Goal: Task Accomplishment & Management: Manage account settings

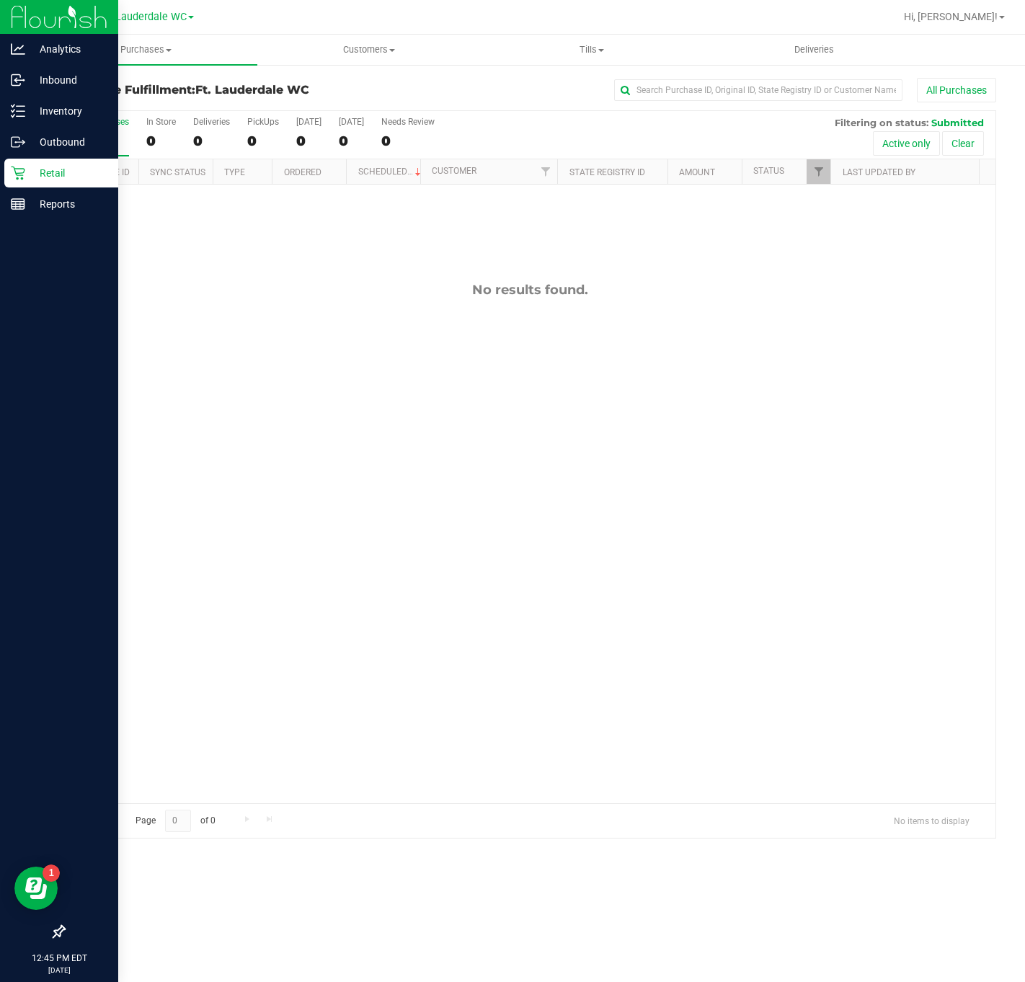
click at [6, 180] on div "Retail" at bounding box center [61, 173] width 114 height 29
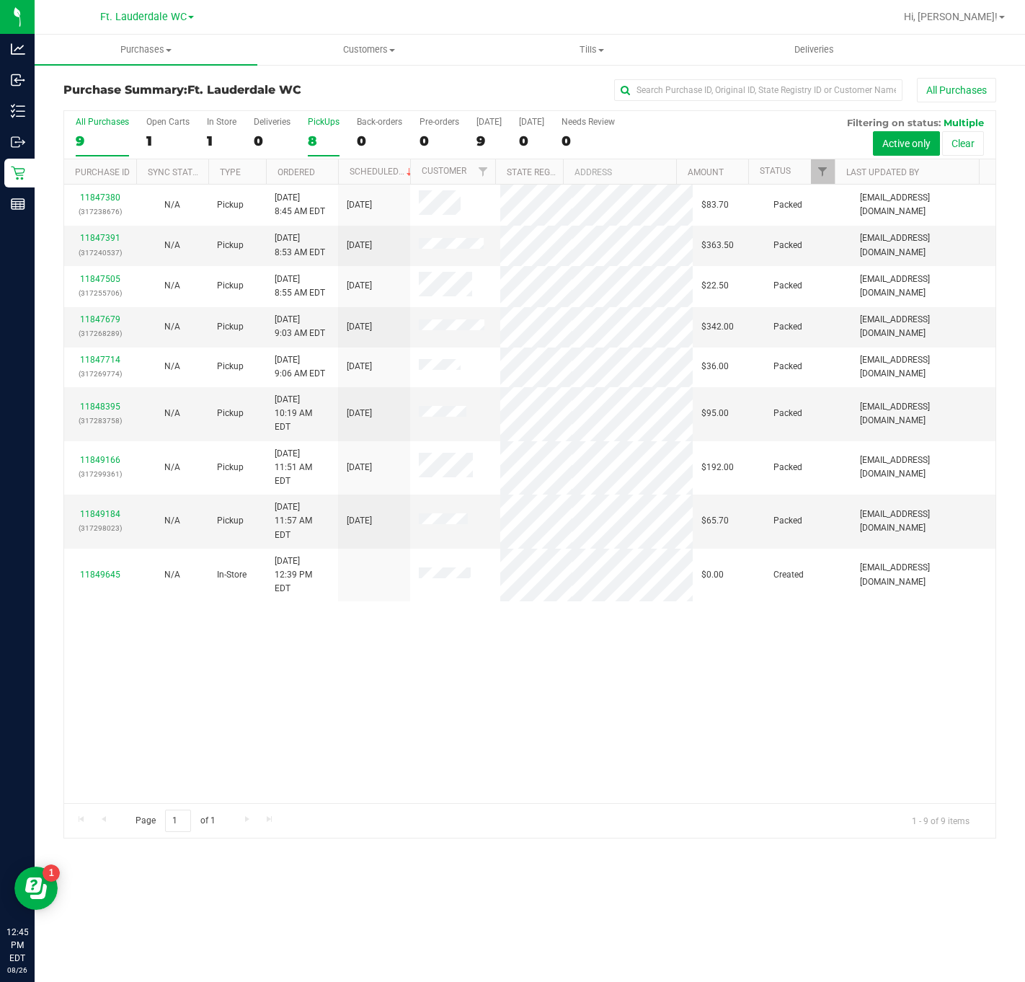
click at [325, 152] on label "PickUps 8" at bounding box center [324, 137] width 32 height 40
click at [0, 0] on input "PickUps 8" at bounding box center [0, 0] width 0 height 0
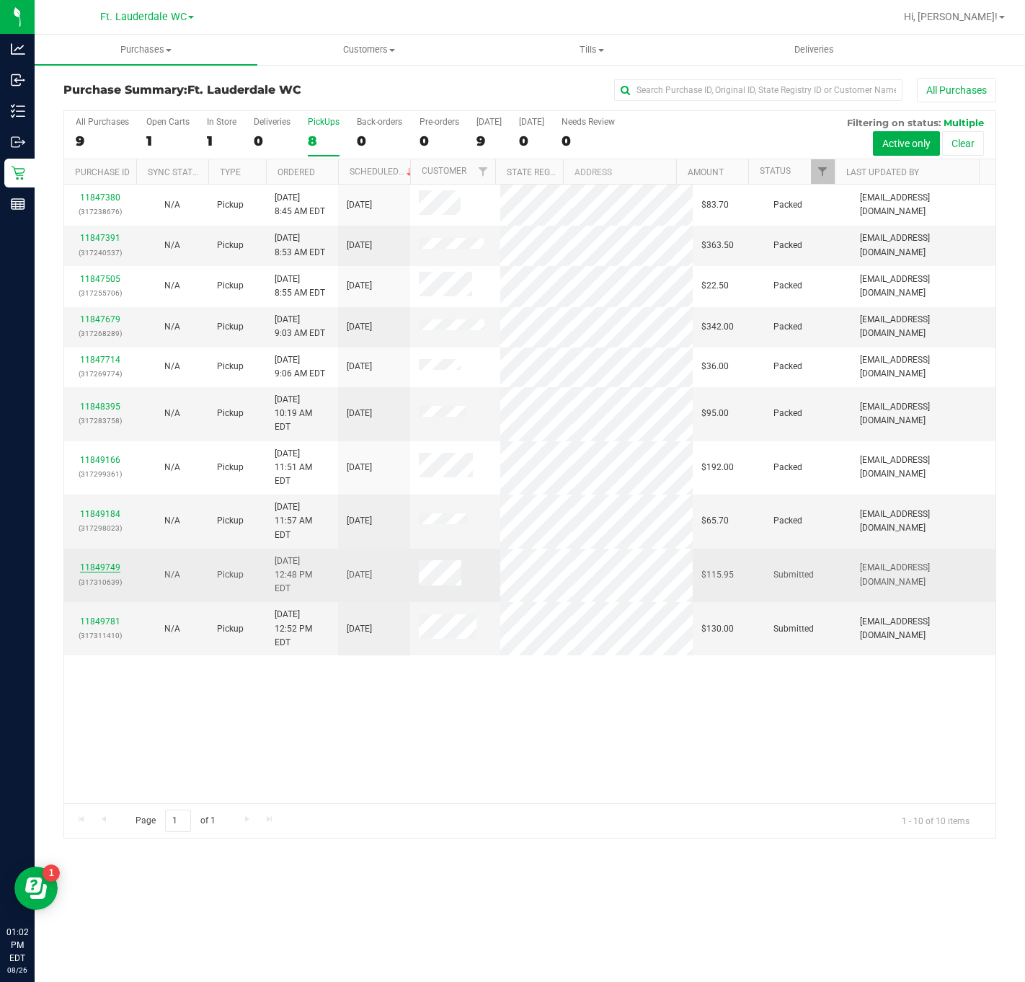
click at [91, 562] on link "11849749" at bounding box center [100, 567] width 40 height 10
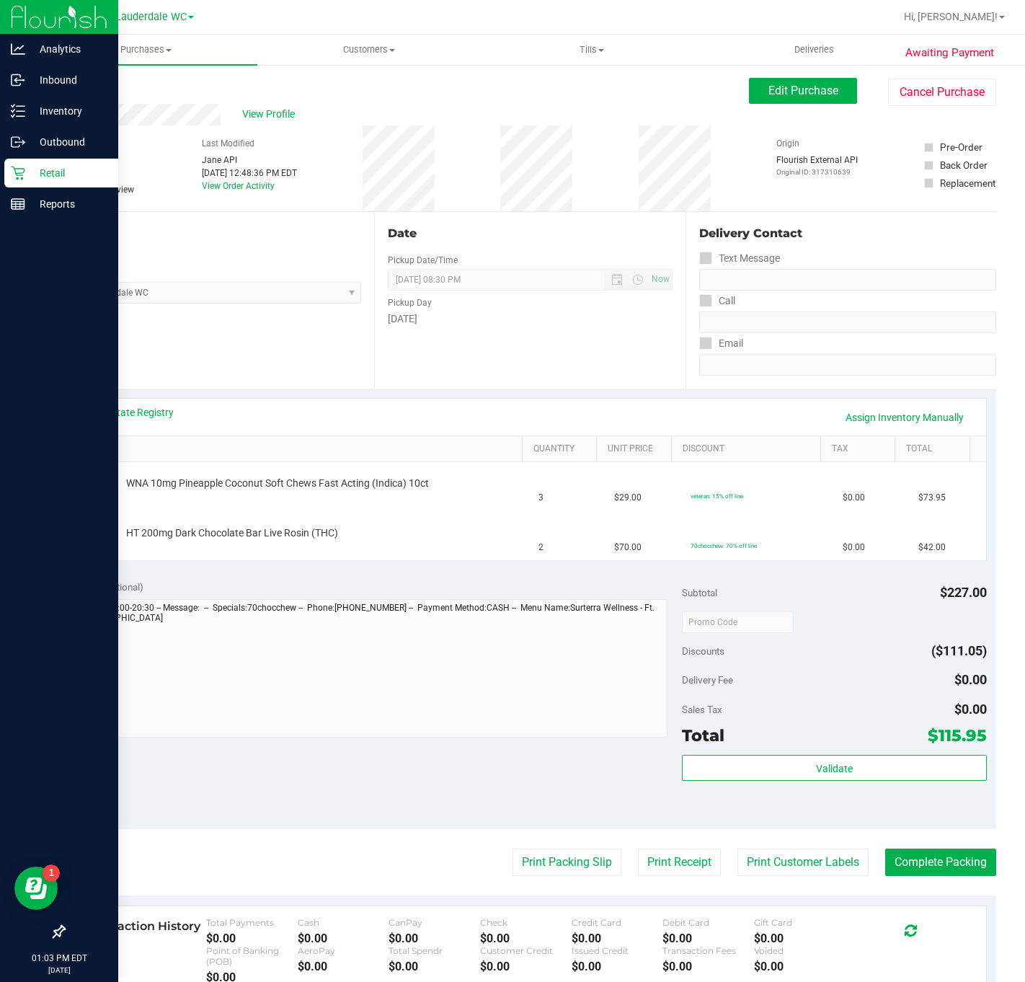
click at [48, 174] on p "Retail" at bounding box center [68, 172] width 87 height 17
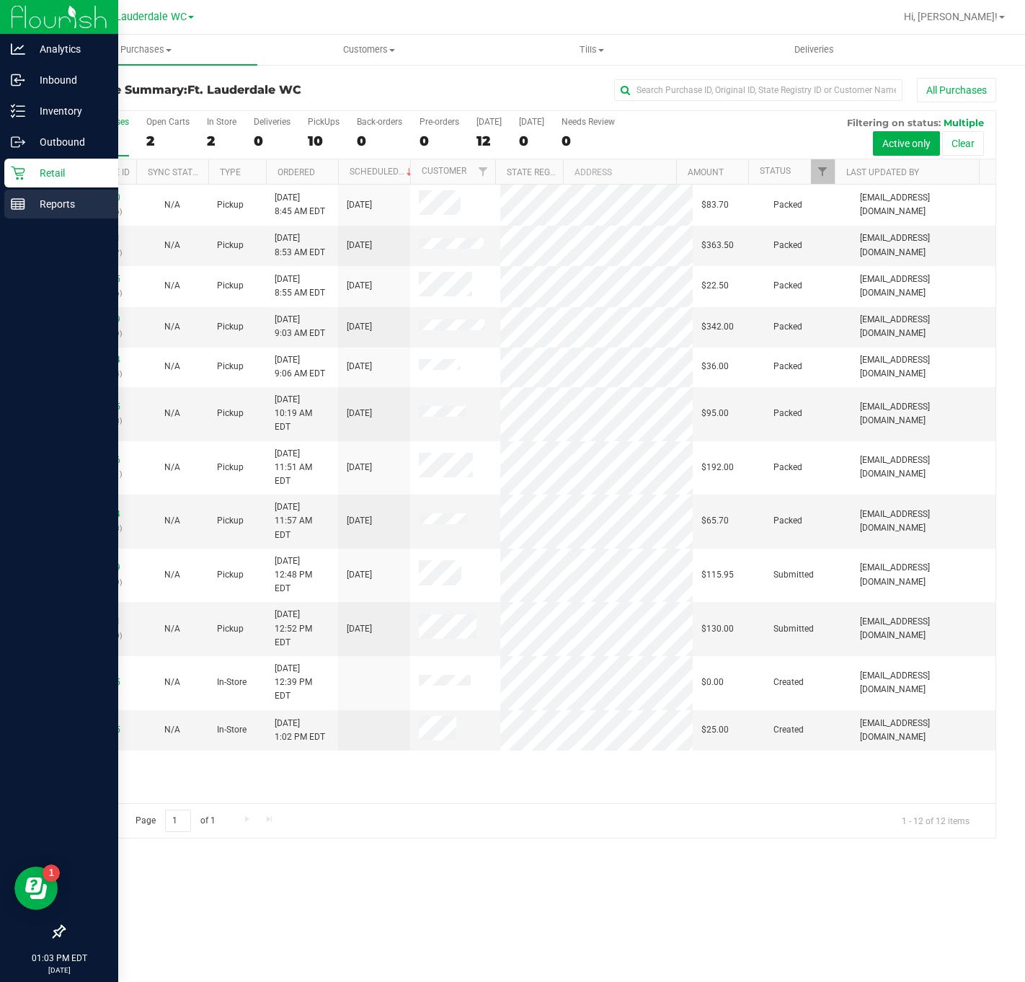
click at [11, 204] on icon at bounding box center [18, 204] width 14 height 14
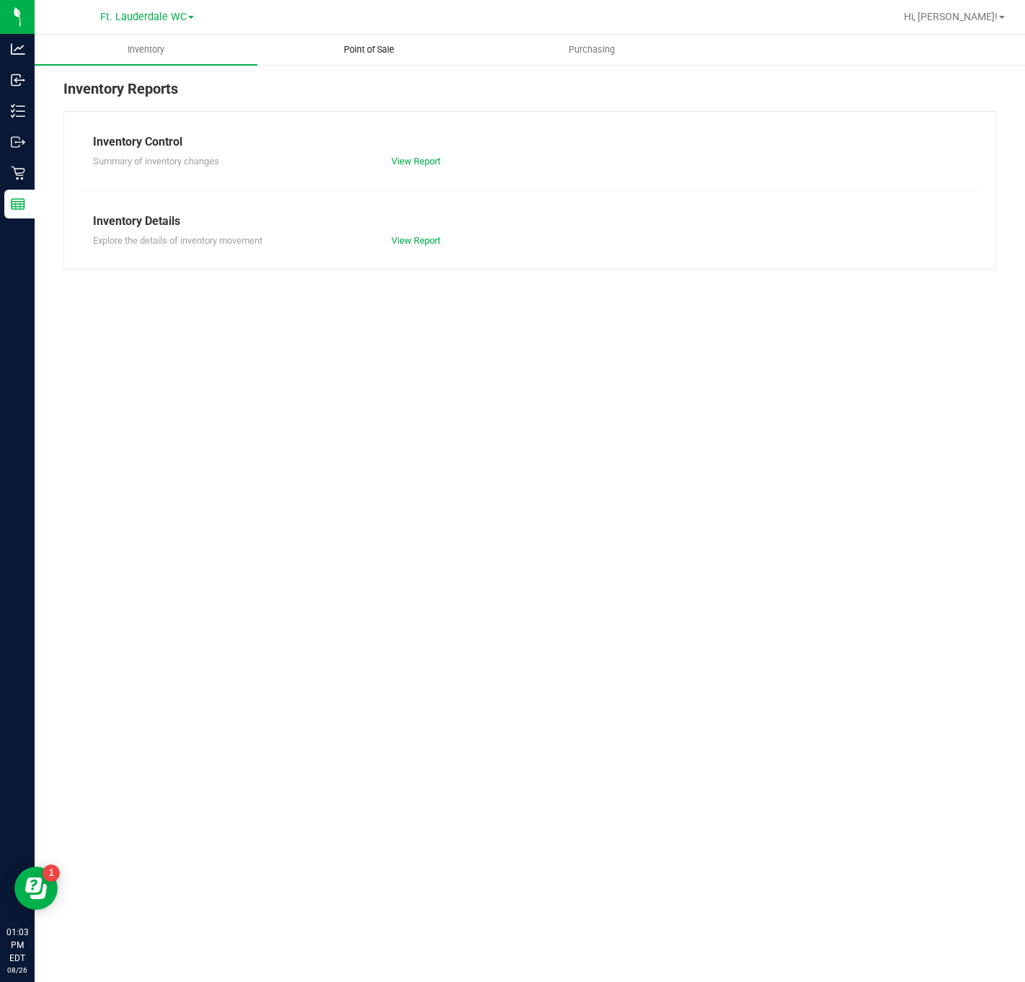
click at [345, 37] on uib-tab-heading "Point of Sale" at bounding box center [368, 49] width 221 height 29
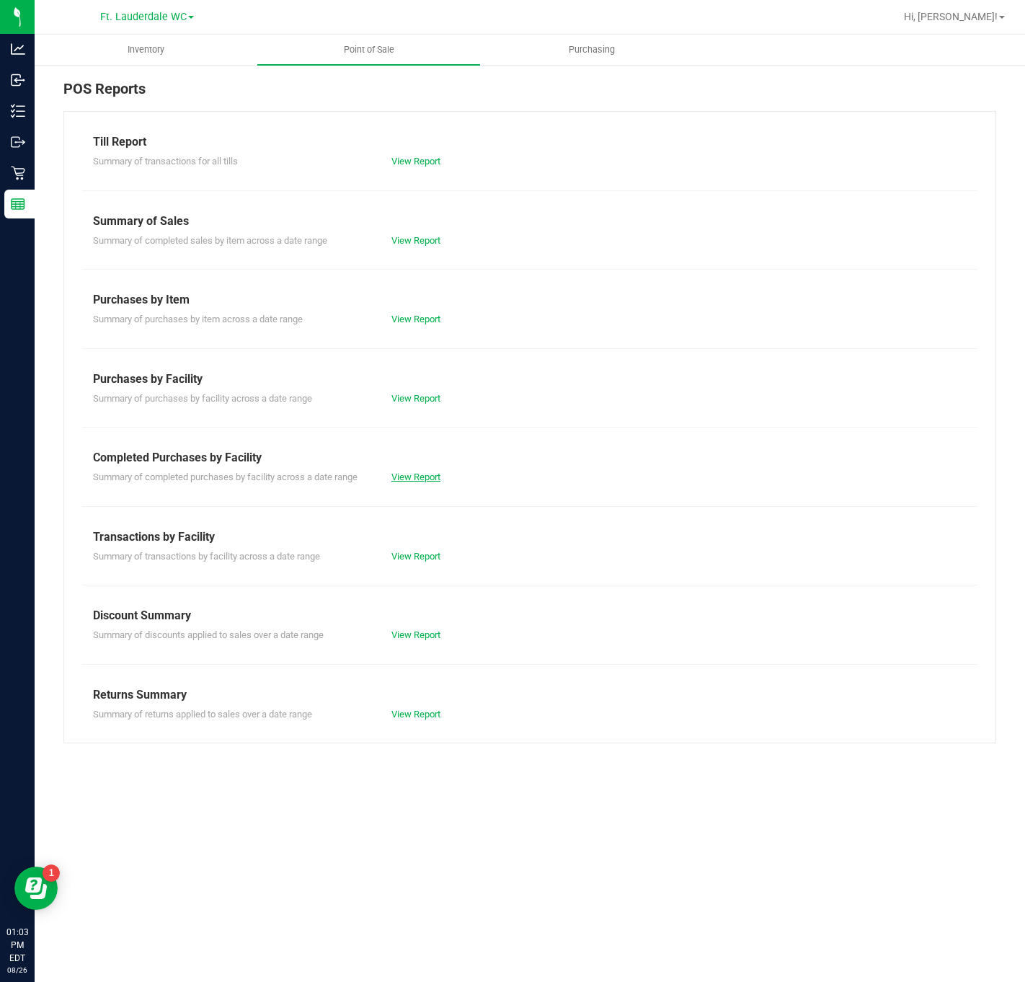
click at [420, 477] on link "View Report" at bounding box center [415, 476] width 49 height 11
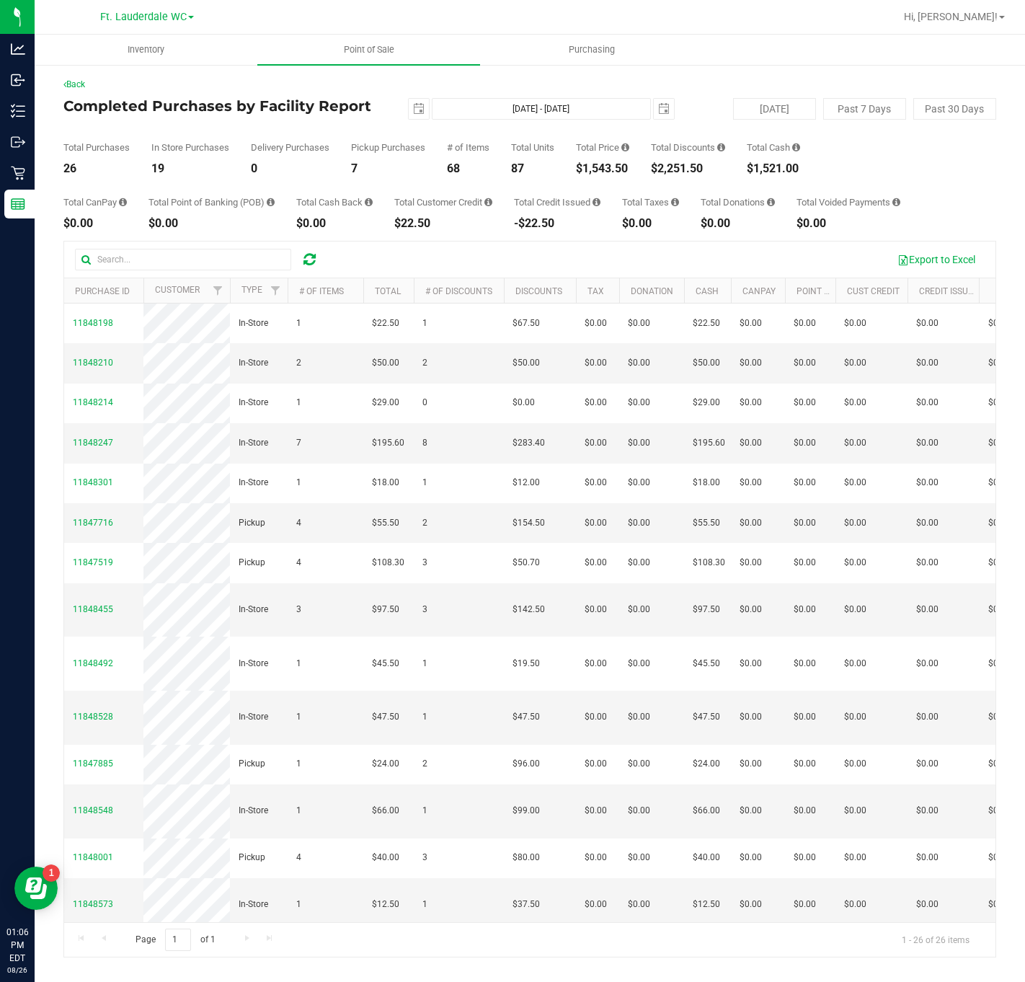
click at [37, 162] on div "Back Completed Purchases by Facility Report [DATE] [DATE] - [DATE] [DATE] [DATE…" at bounding box center [530, 517] width 991 height 908
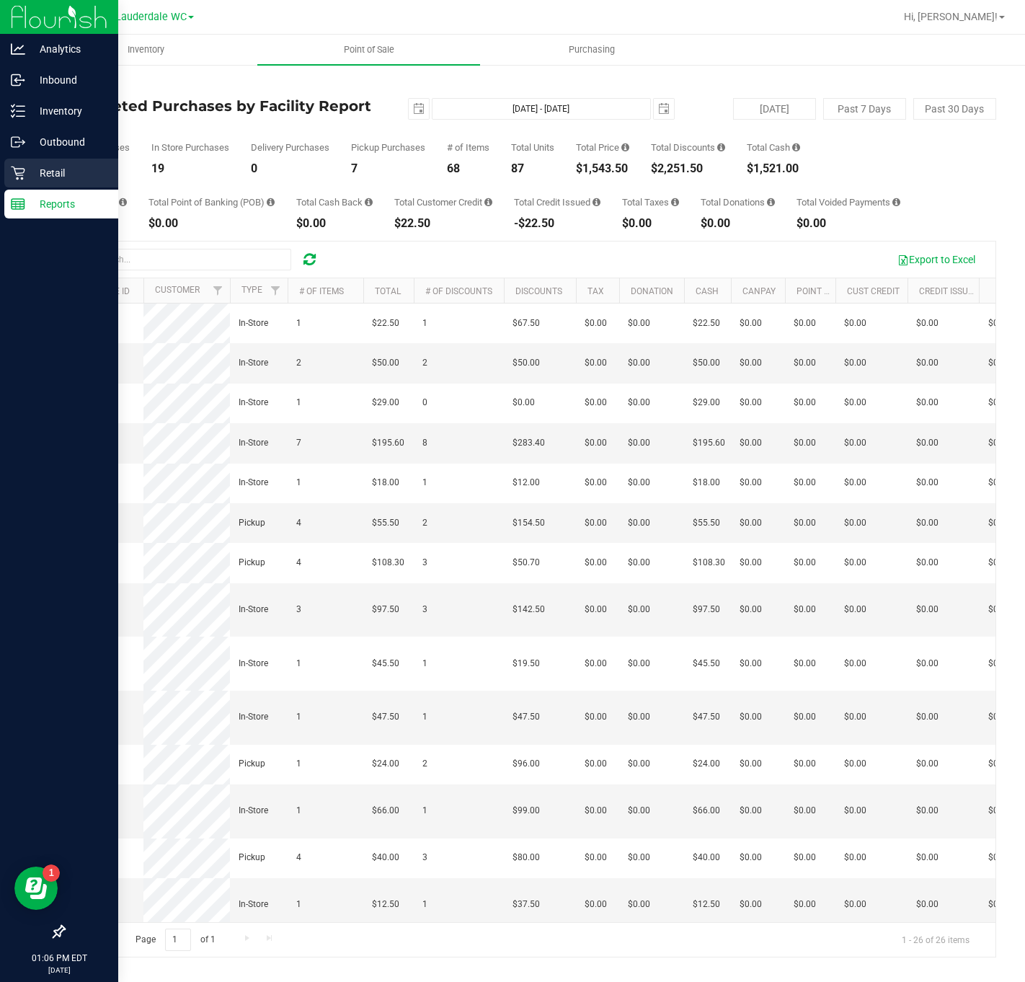
click at [30, 169] on p "Retail" at bounding box center [68, 172] width 87 height 17
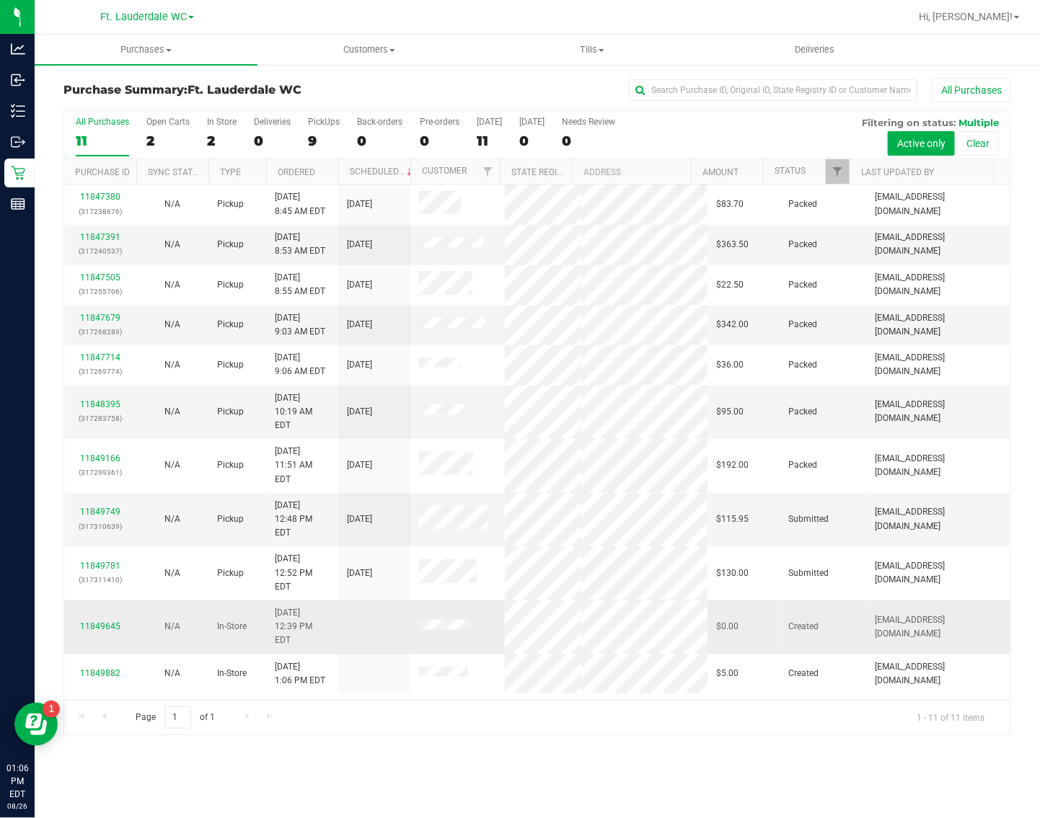
click at [120, 620] on div "11849645" at bounding box center [100, 627] width 55 height 14
click at [115, 621] on link "11849645" at bounding box center [100, 626] width 40 height 10
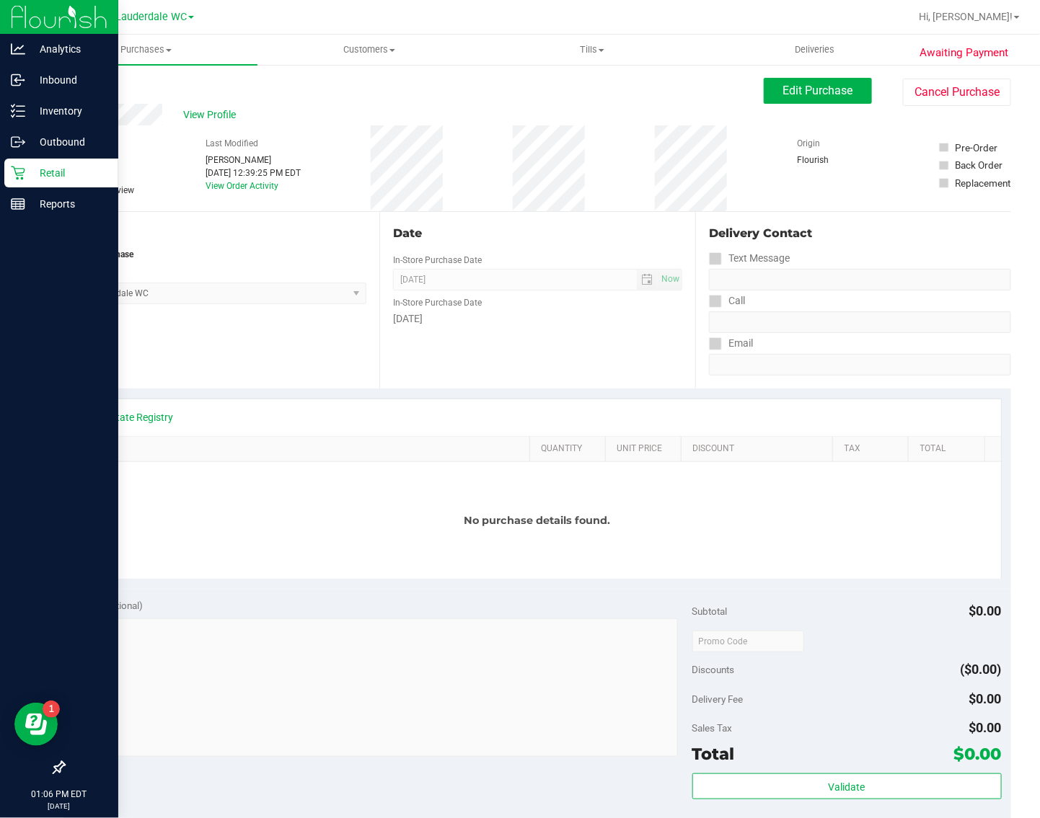
click at [16, 169] on icon at bounding box center [18, 173] width 14 height 14
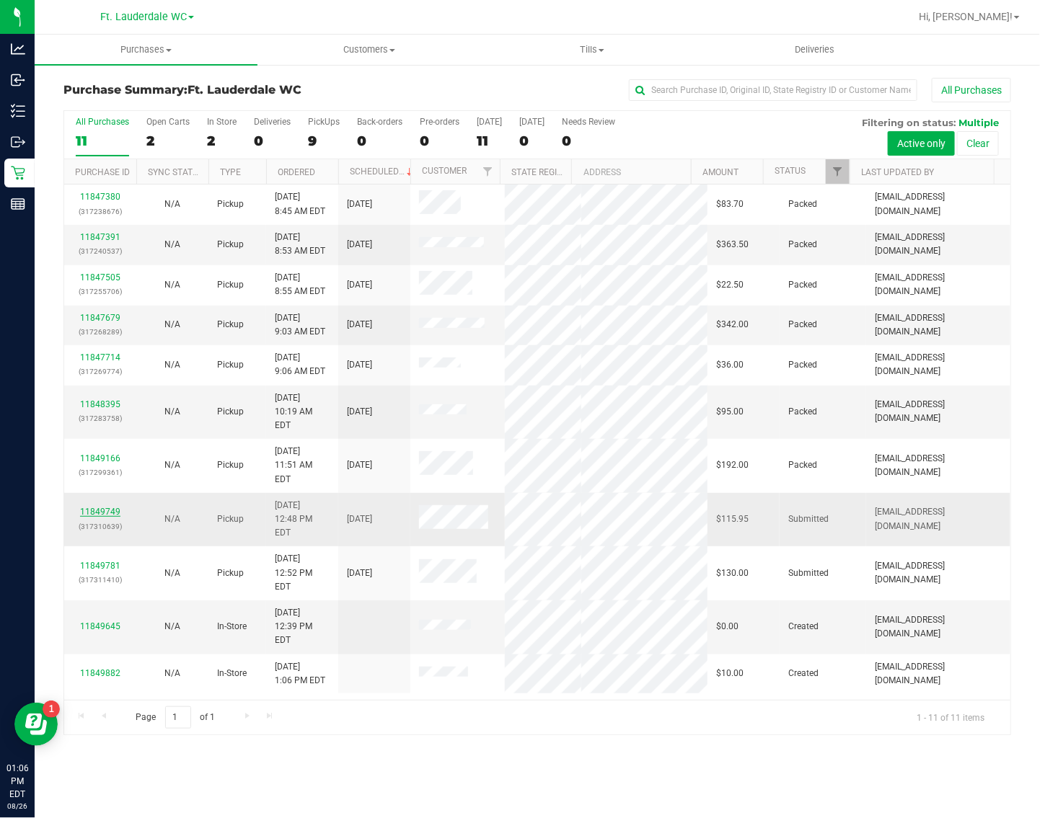
click at [110, 507] on link "11849749" at bounding box center [100, 512] width 40 height 10
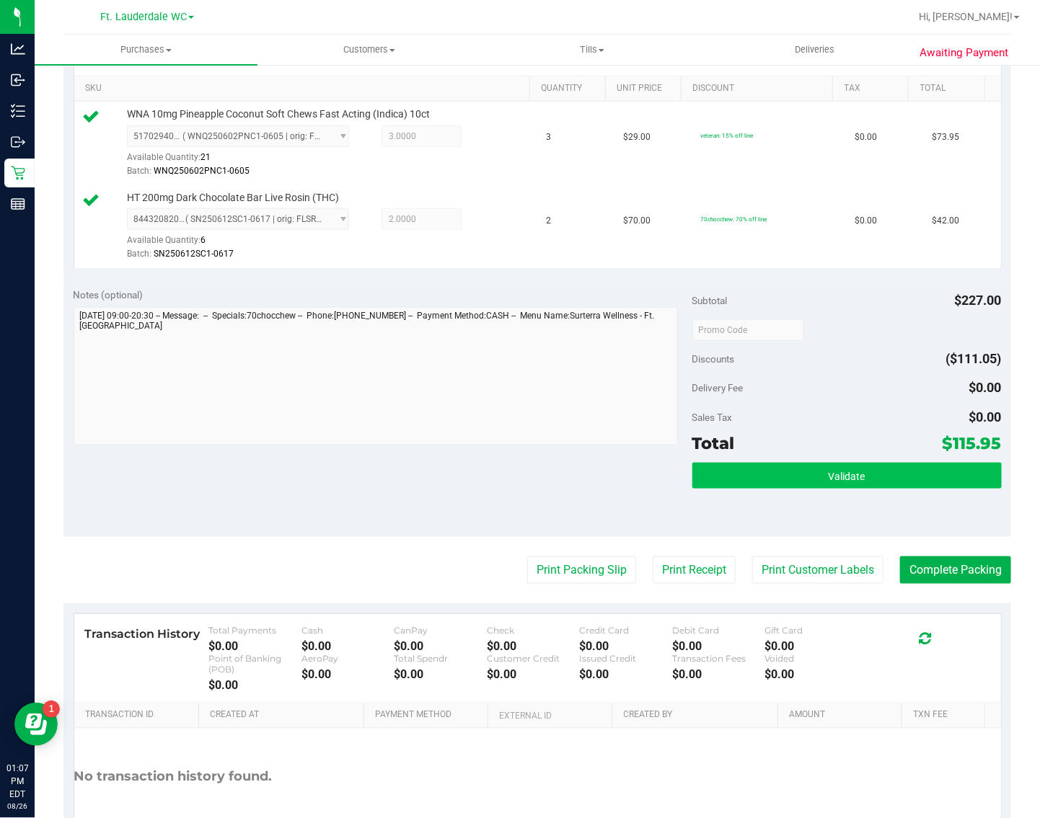
scroll to position [454, 0]
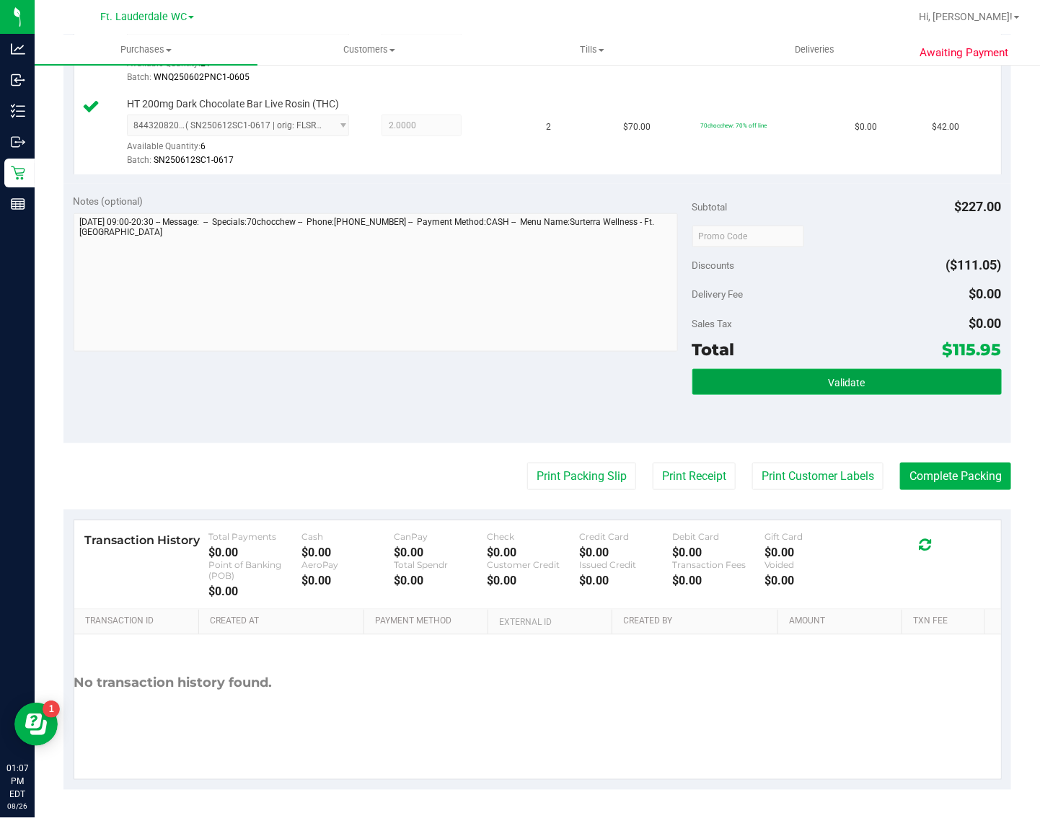
click at [813, 384] on button "Validate" at bounding box center [846, 382] width 309 height 26
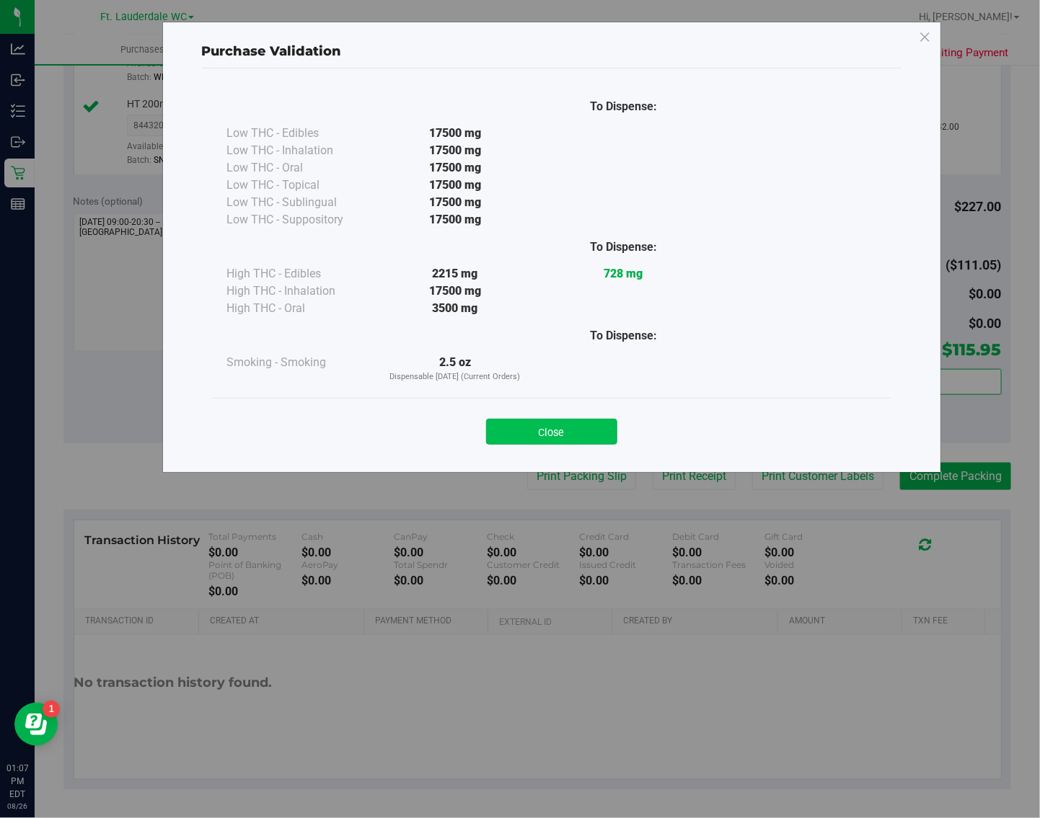
click at [546, 424] on button "Close" at bounding box center [551, 432] width 131 height 26
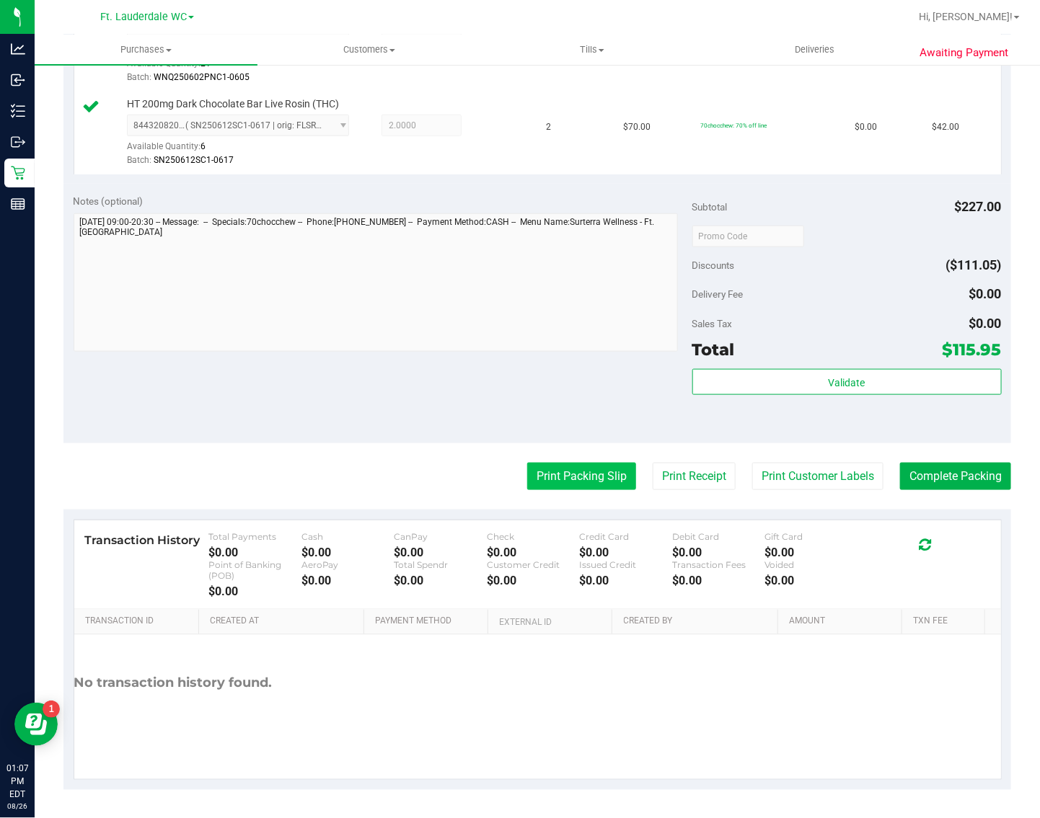
click at [555, 477] on button "Print Packing Slip" at bounding box center [581, 476] width 109 height 27
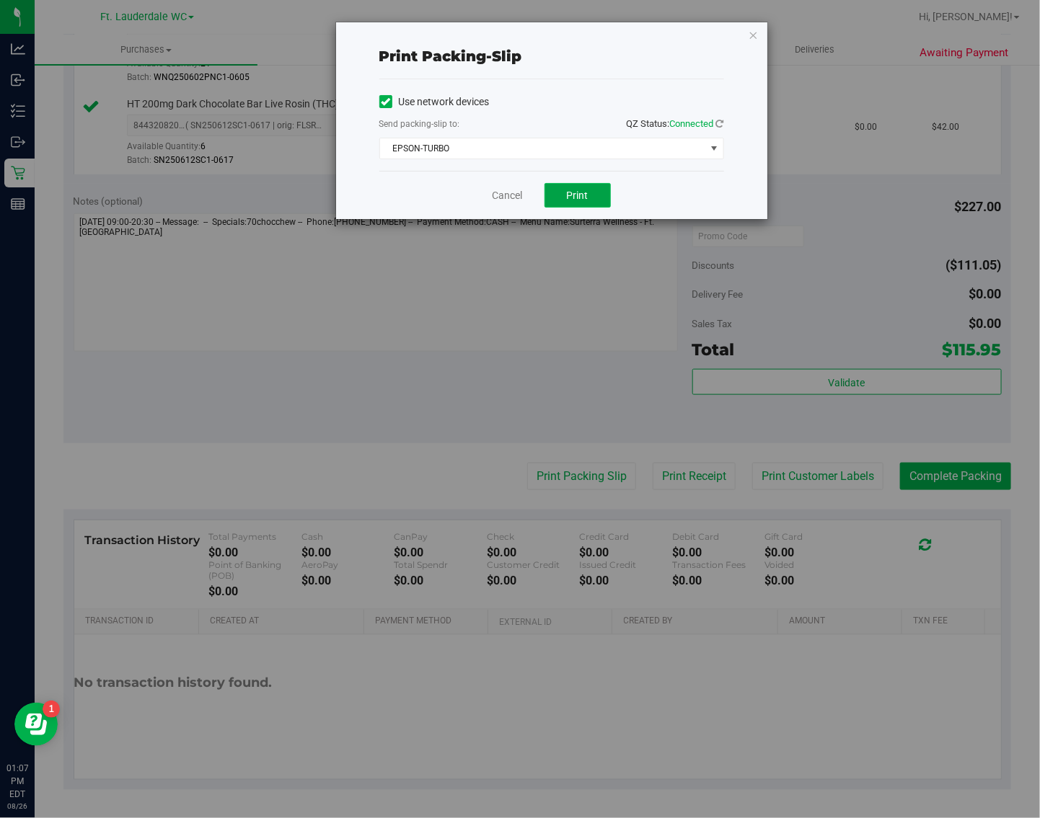
click at [570, 200] on span "Print" at bounding box center [578, 196] width 22 height 12
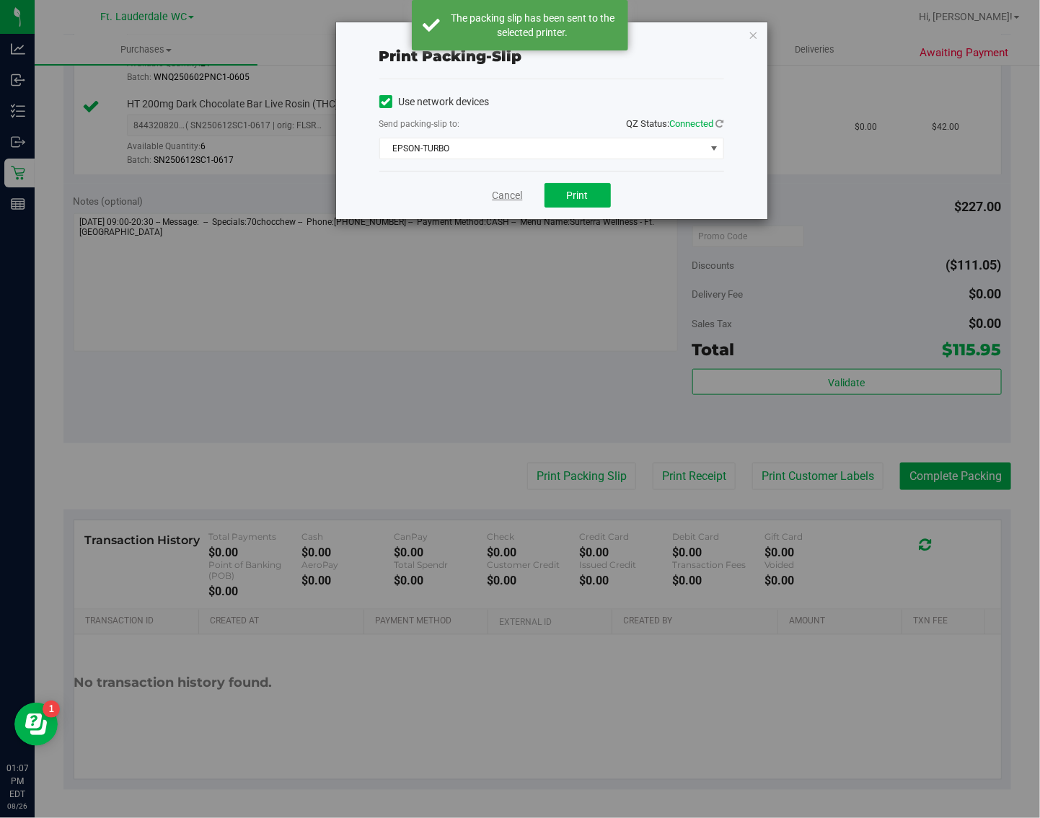
click at [513, 199] on link "Cancel" at bounding box center [507, 195] width 30 height 15
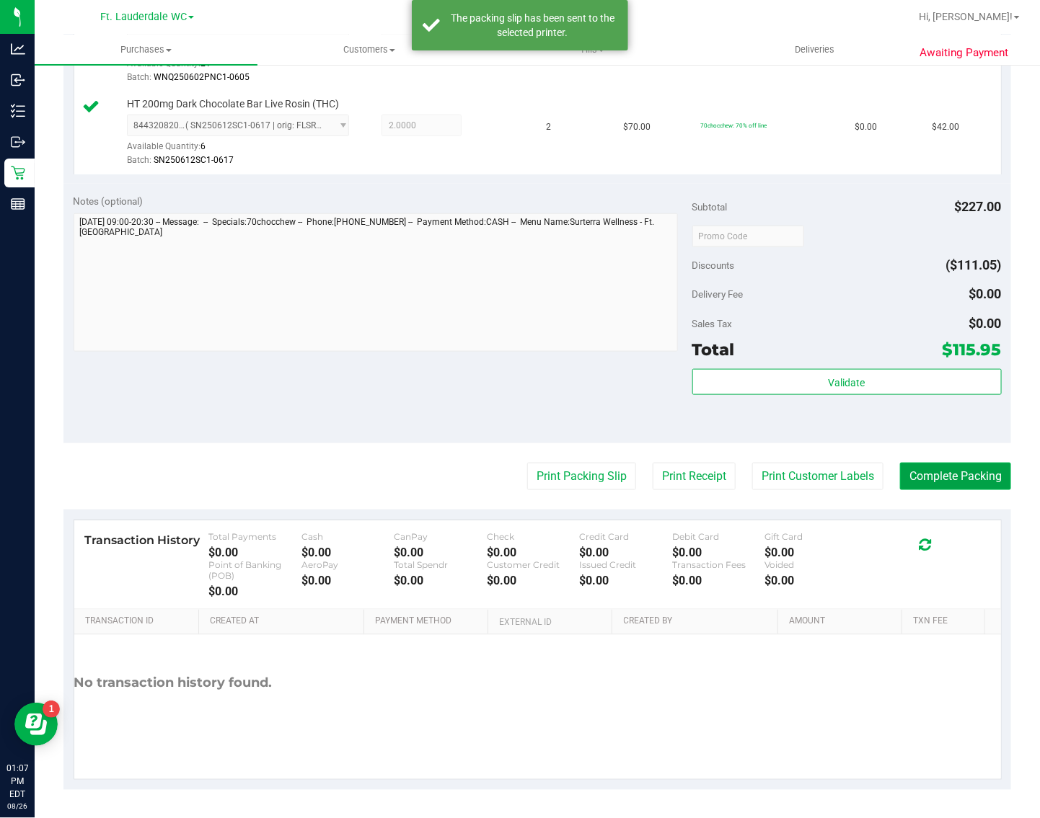
click at [939, 466] on button "Complete Packing" at bounding box center [955, 476] width 111 height 27
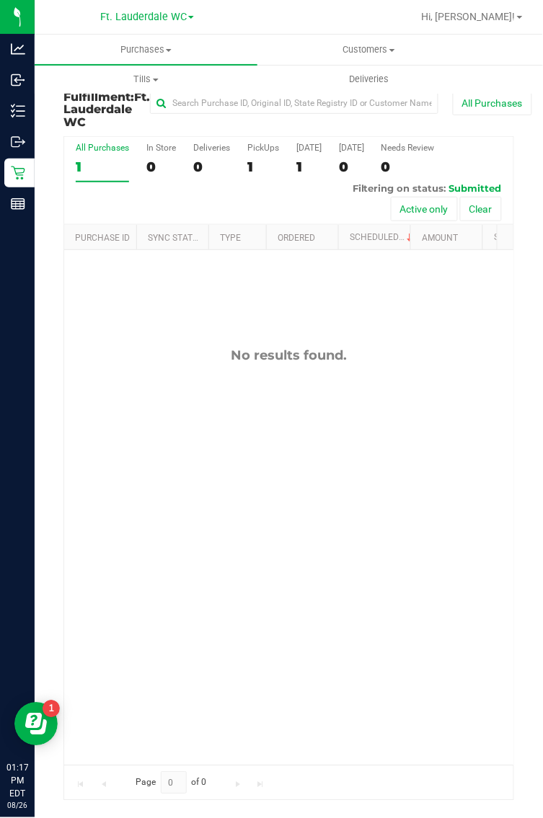
click at [0, 303] on html "Analytics Inbound Inventory Outbound Retail Reports 01:17 PM EDT [DATE] 08/26 F…" at bounding box center [271, 409] width 543 height 818
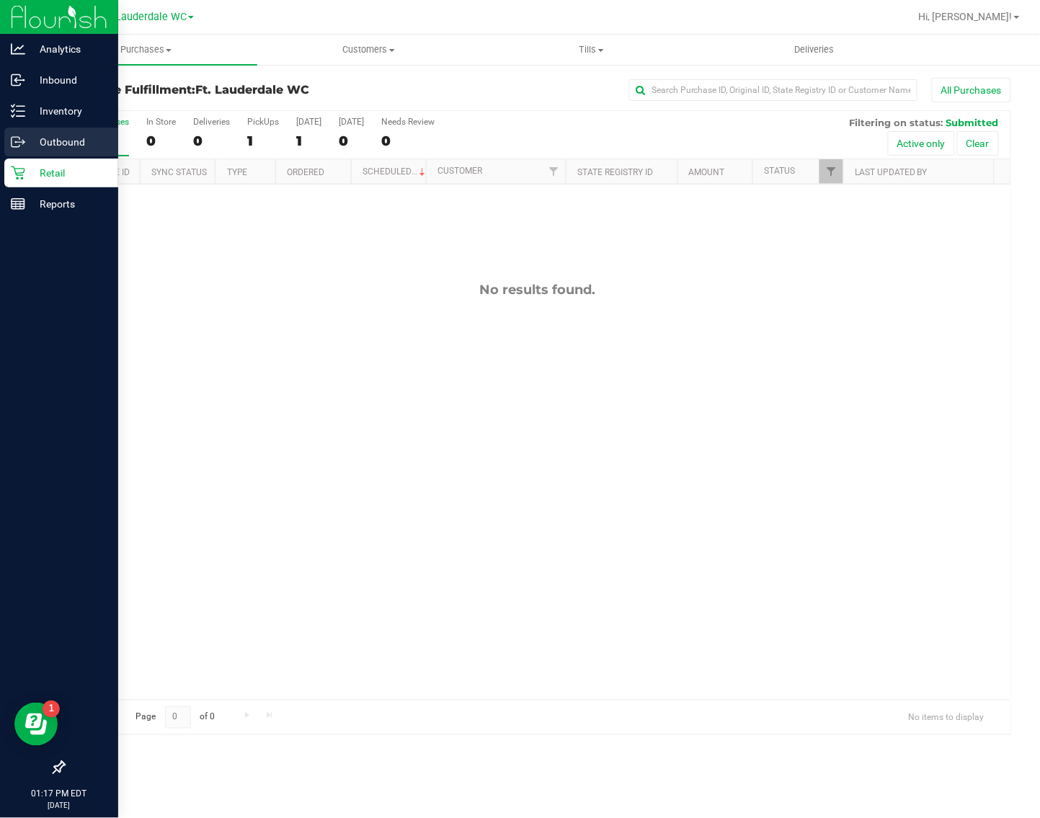
click at [38, 130] on div "Outbound" at bounding box center [61, 142] width 114 height 29
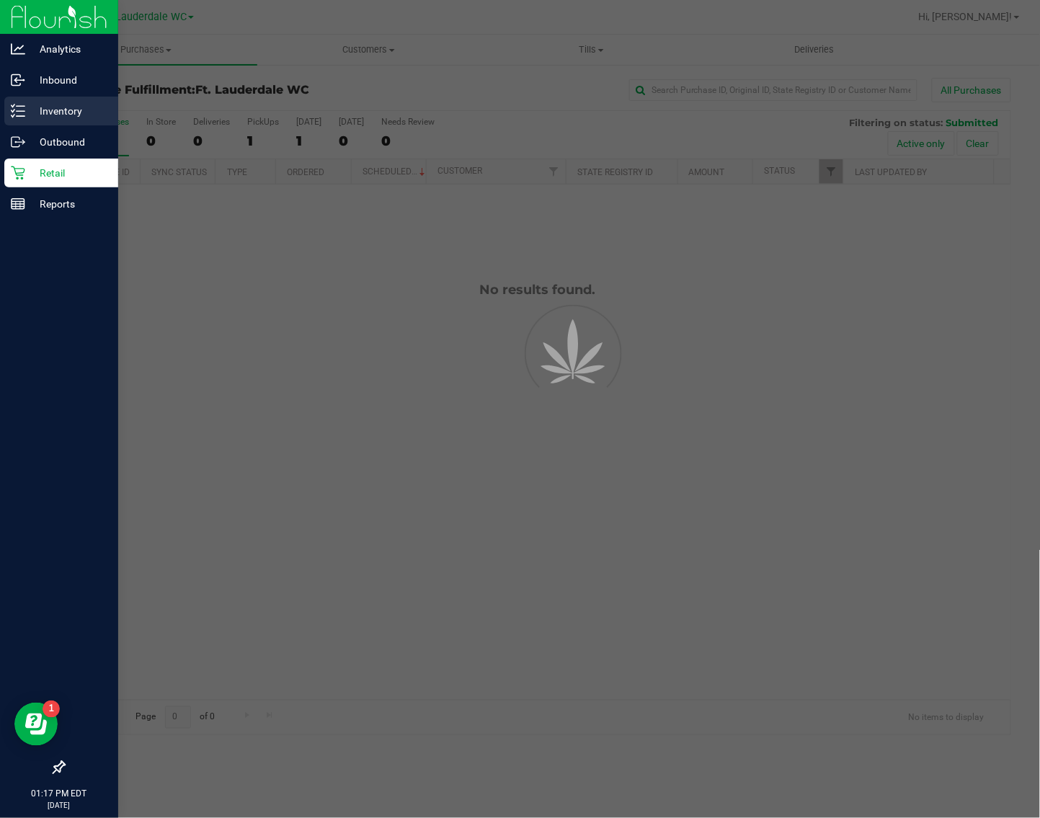
click at [38, 119] on p "Inventory" at bounding box center [68, 110] width 87 height 17
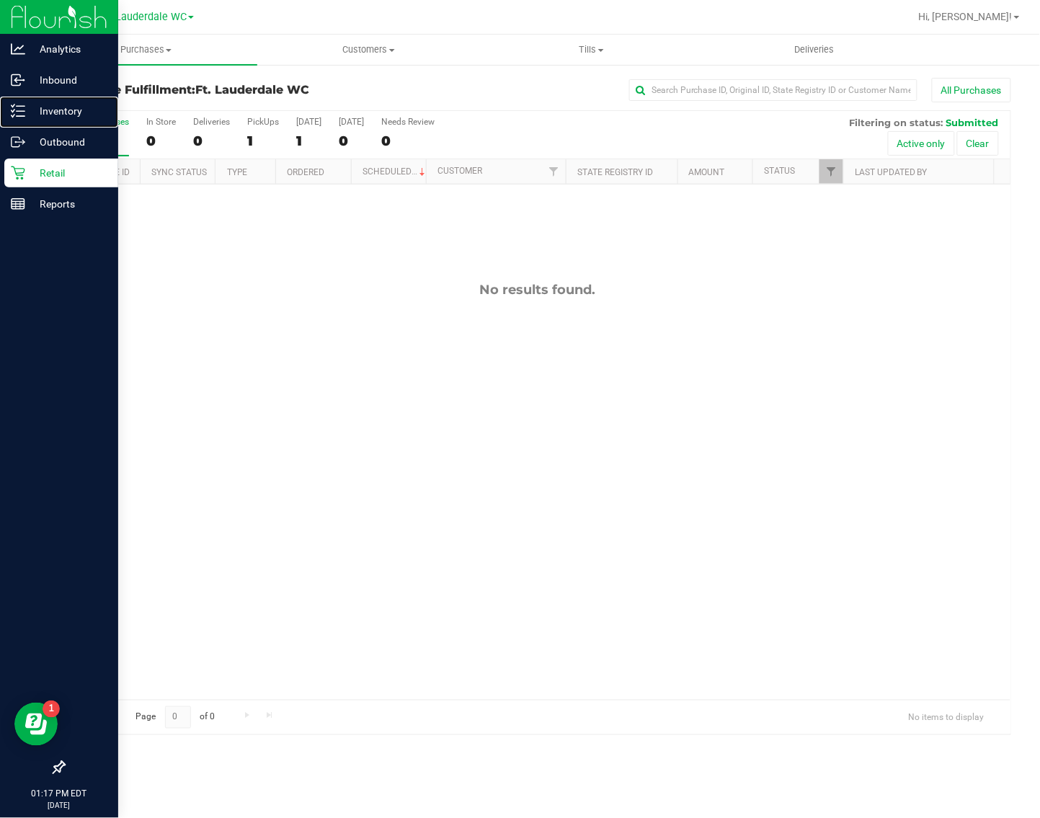
click at [38, 119] on p "Inventory" at bounding box center [68, 110] width 87 height 17
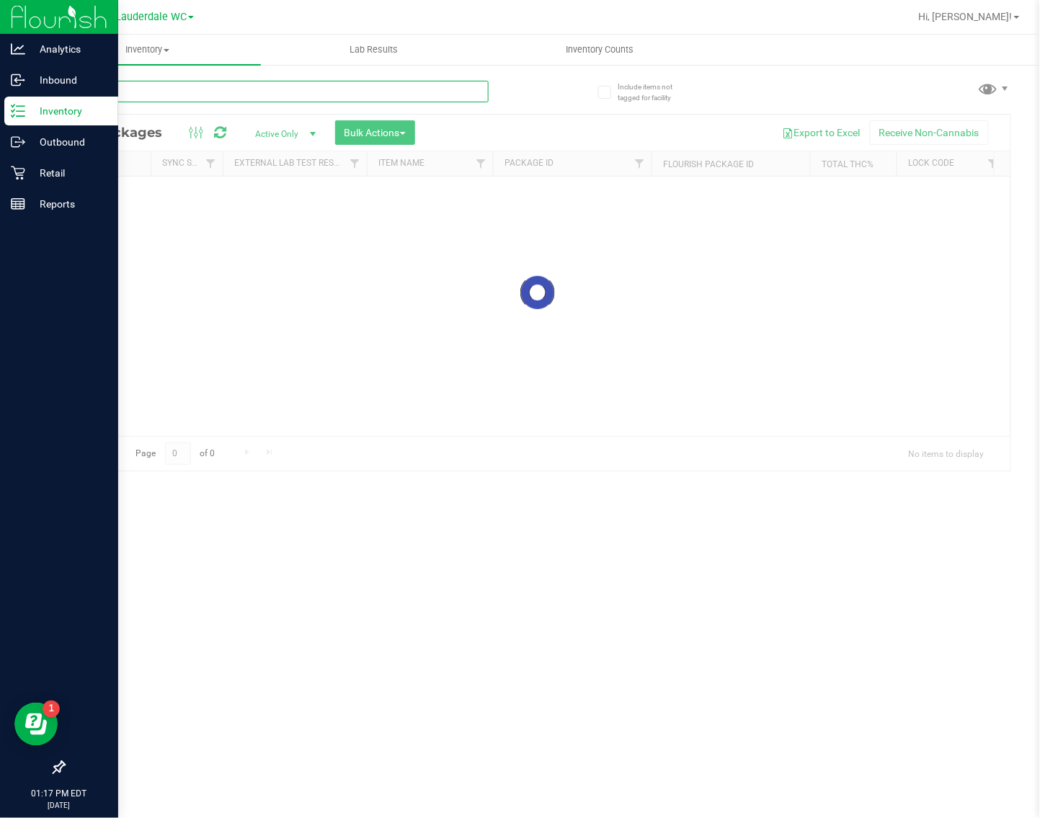
click at [217, 92] on input "text" at bounding box center [275, 92] width 425 height 22
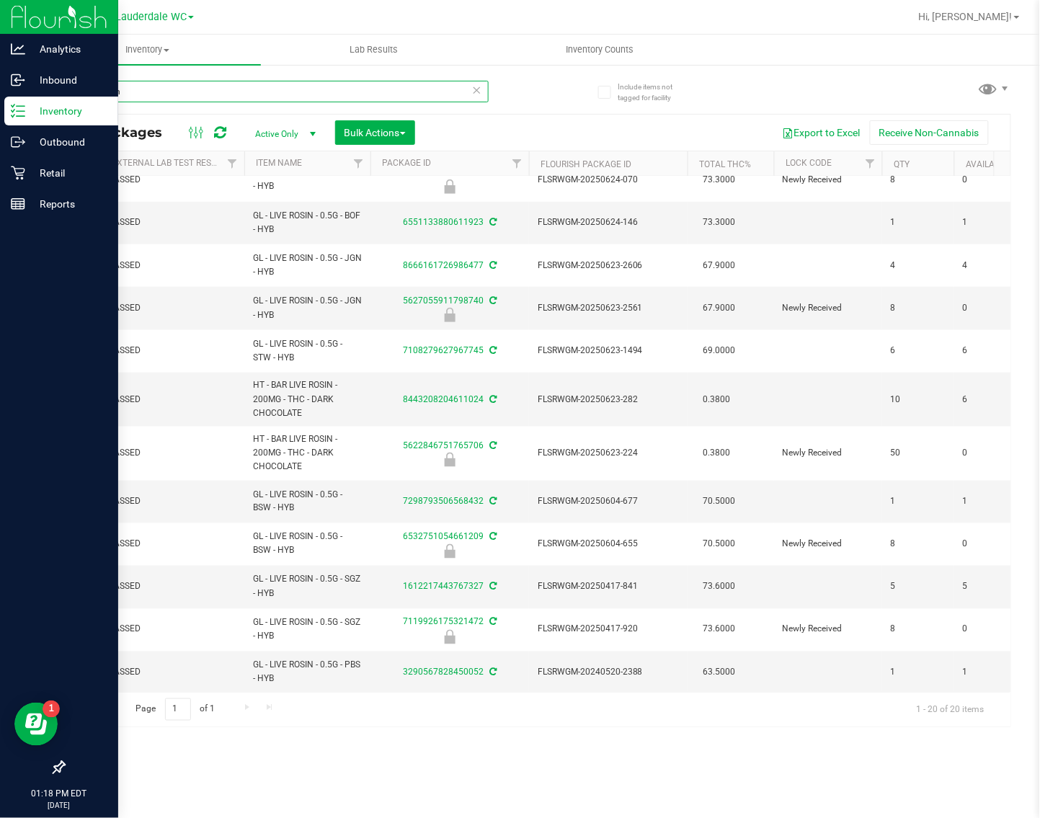
scroll to position [0, 150]
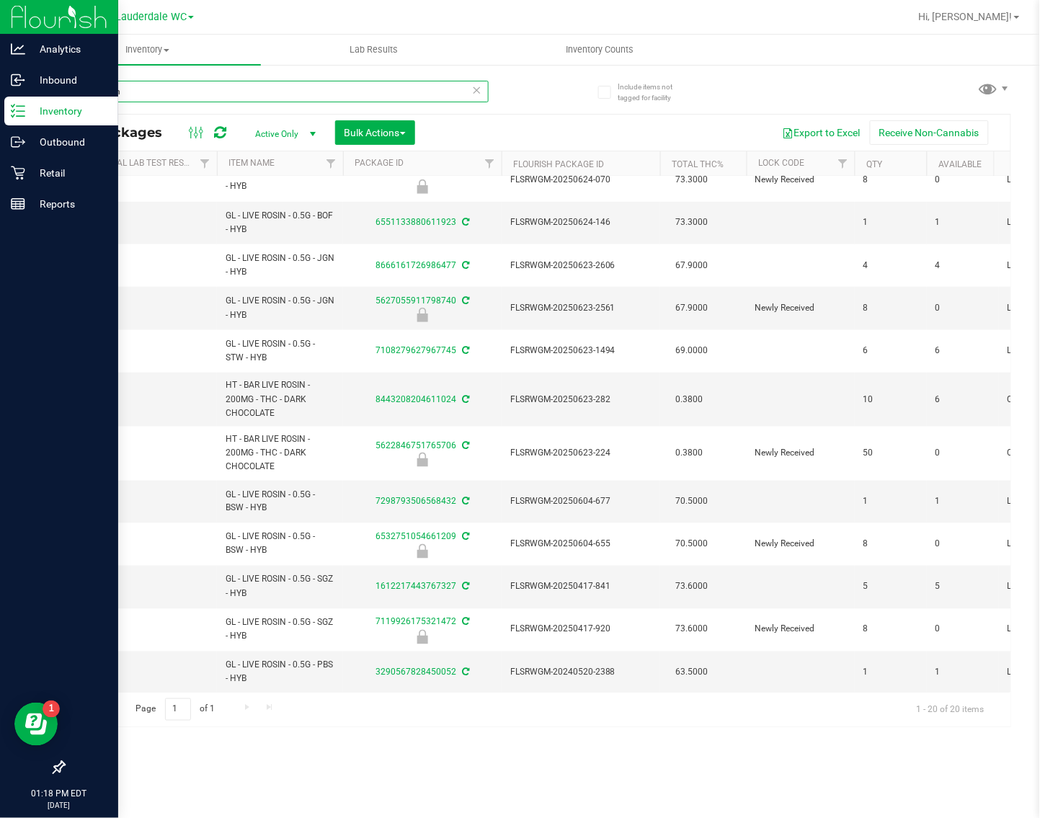
type input "live rosin"
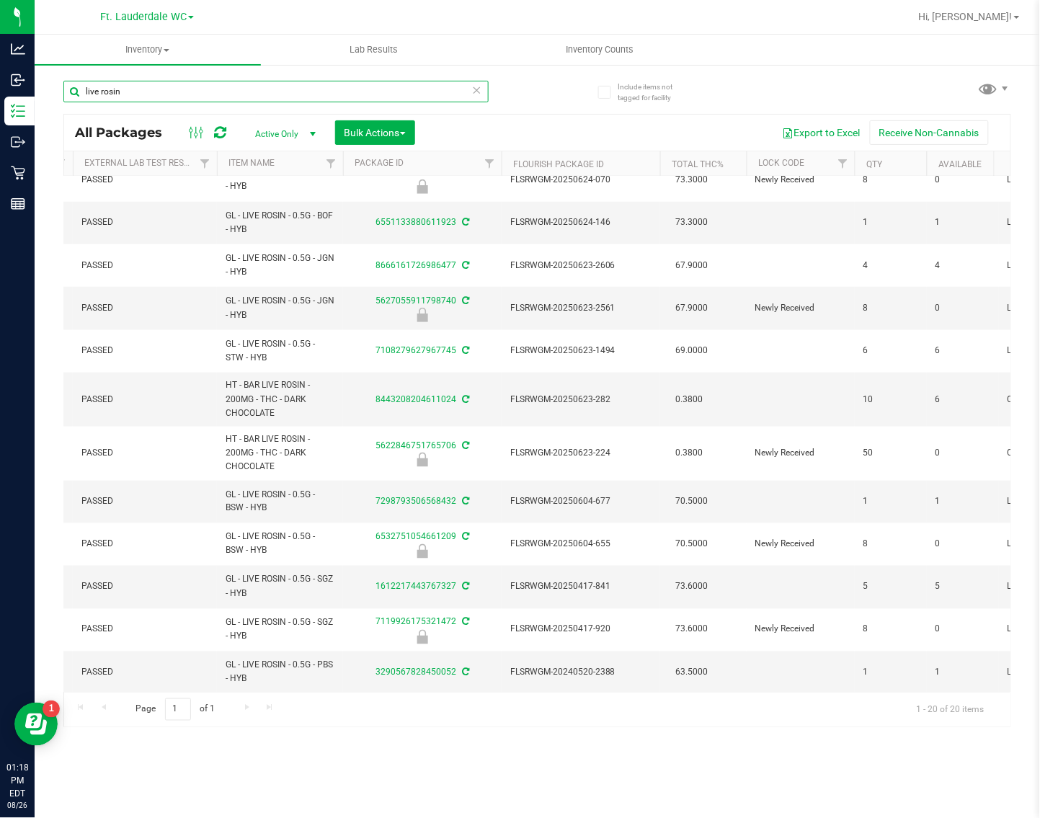
click at [168, 98] on input "live rosin" at bounding box center [275, 92] width 425 height 22
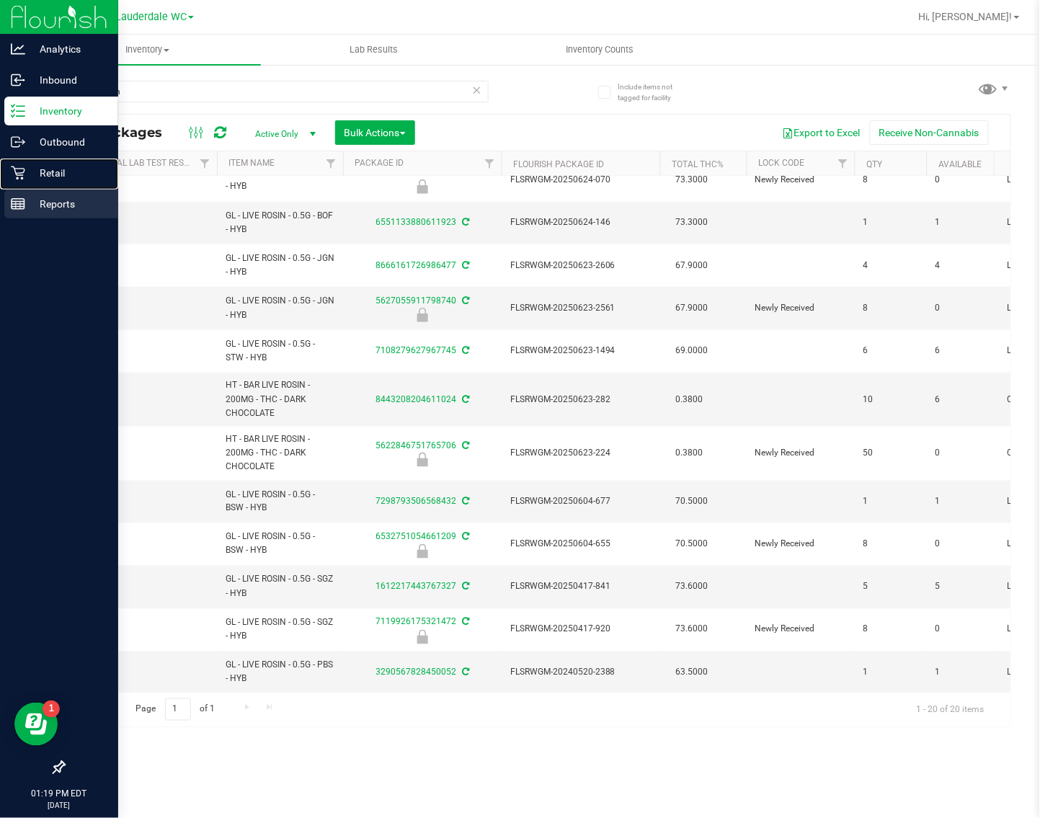
drag, startPoint x: 9, startPoint y: 174, endPoint x: 12, endPoint y: 192, distance: 18.4
click at [9, 174] on div "Retail" at bounding box center [61, 173] width 114 height 29
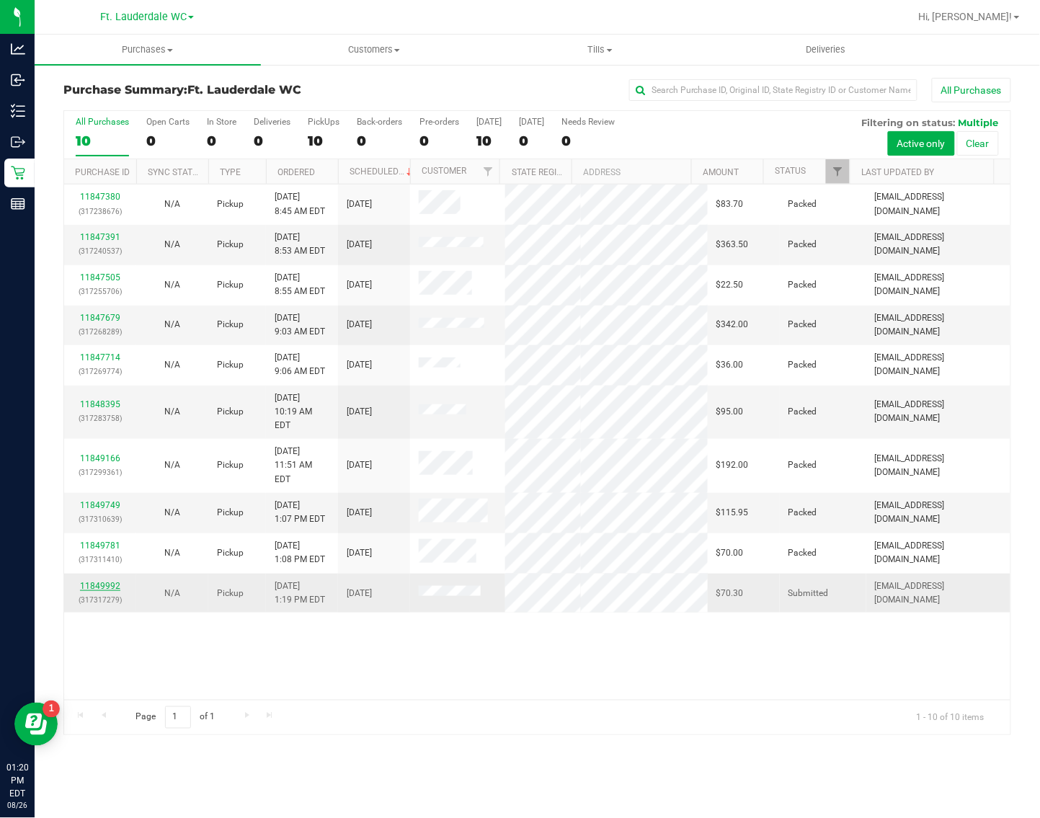
click at [96, 581] on link "11849992" at bounding box center [100, 586] width 40 height 10
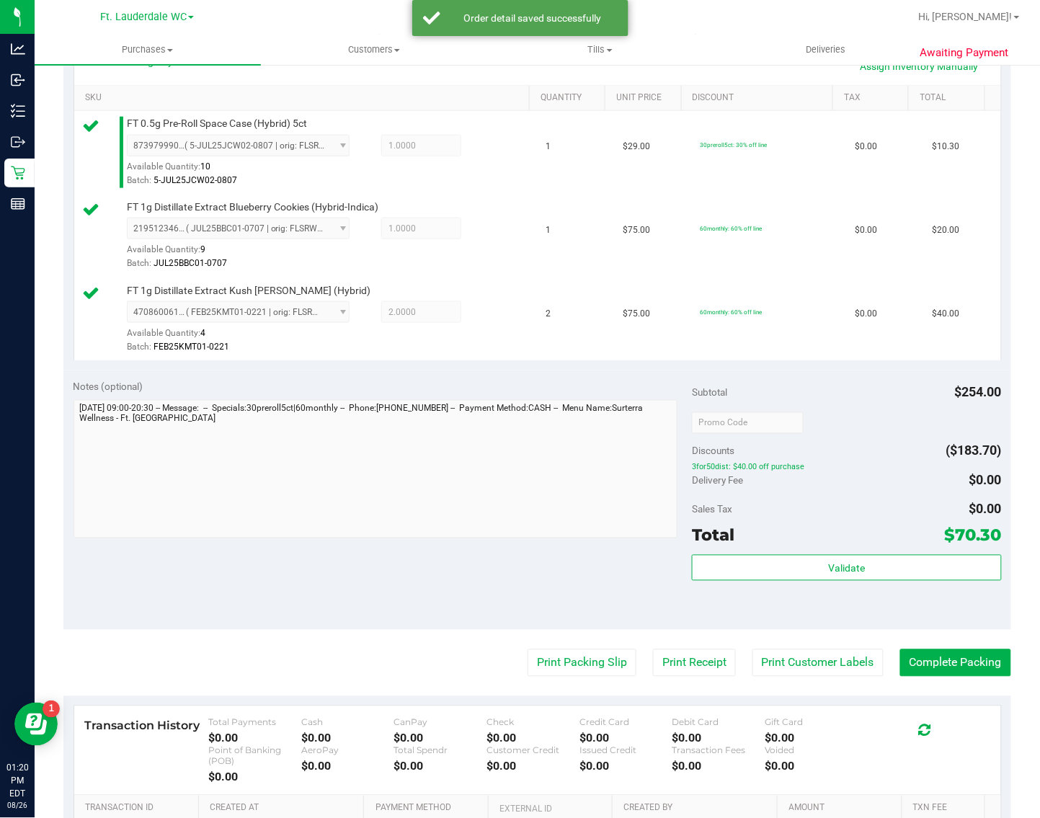
scroll to position [360, 0]
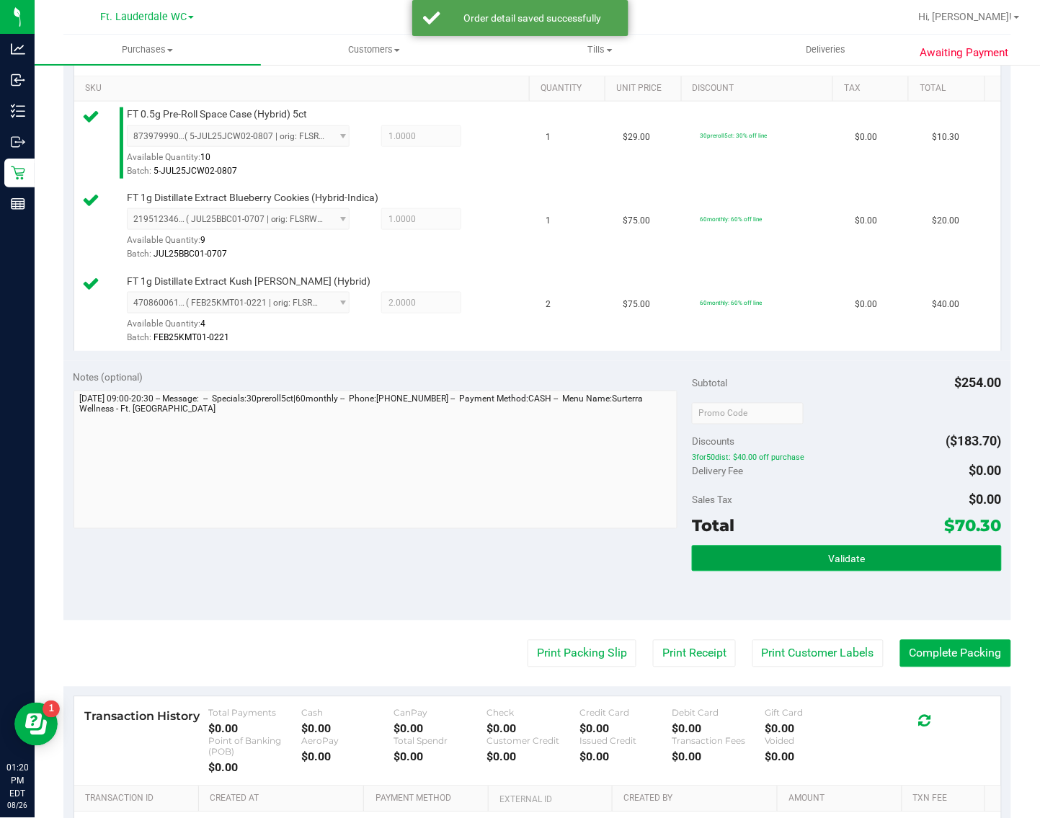
click at [744, 570] on button "Validate" at bounding box center [846, 559] width 309 height 26
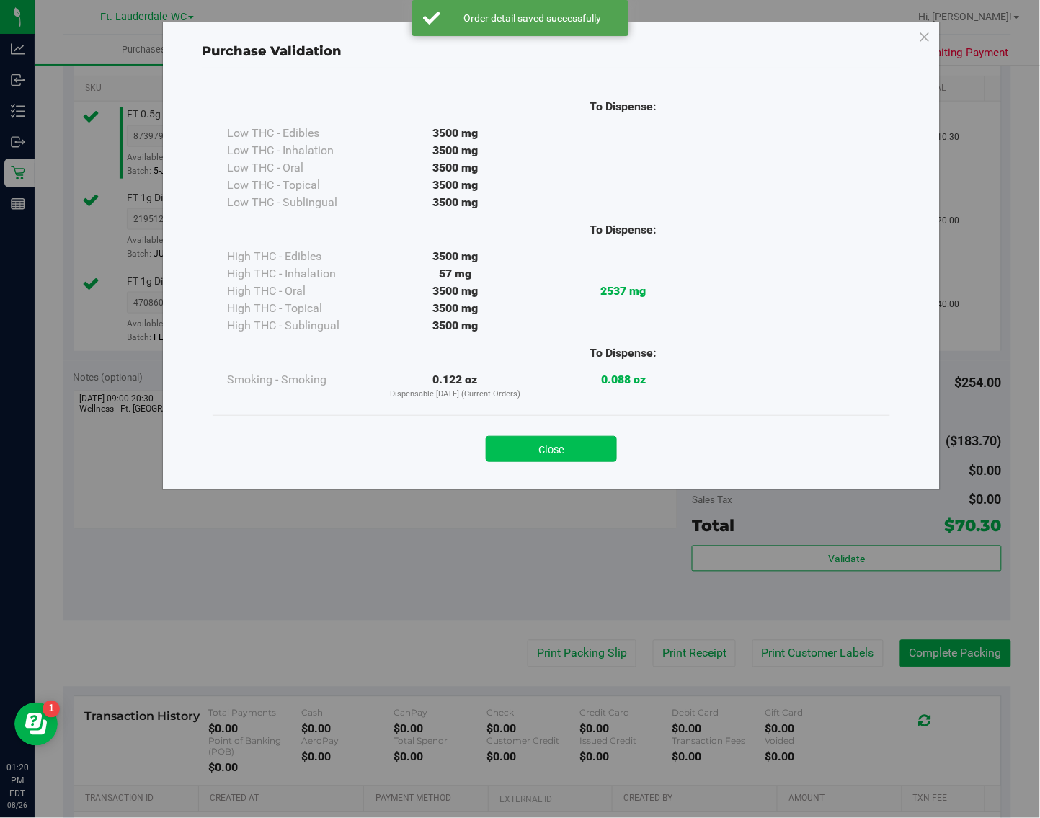
click at [590, 449] on button "Close" at bounding box center [551, 449] width 131 height 26
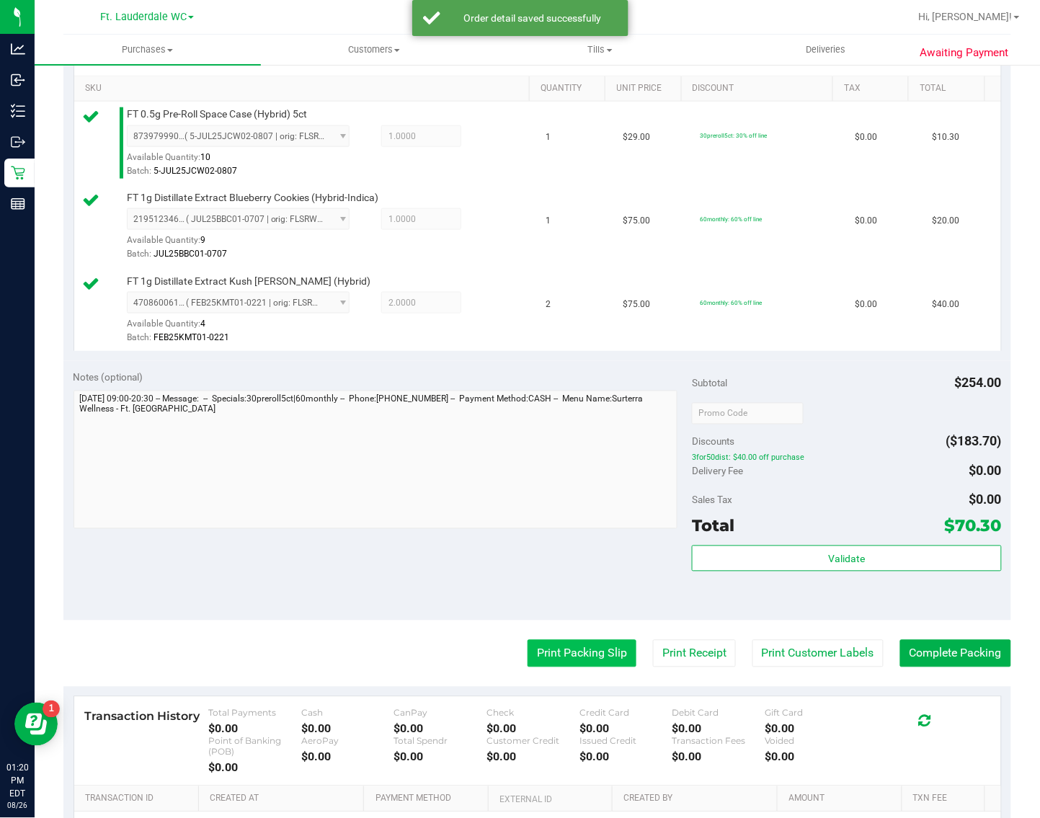
click at [596, 642] on button "Print Packing Slip" at bounding box center [582, 653] width 109 height 27
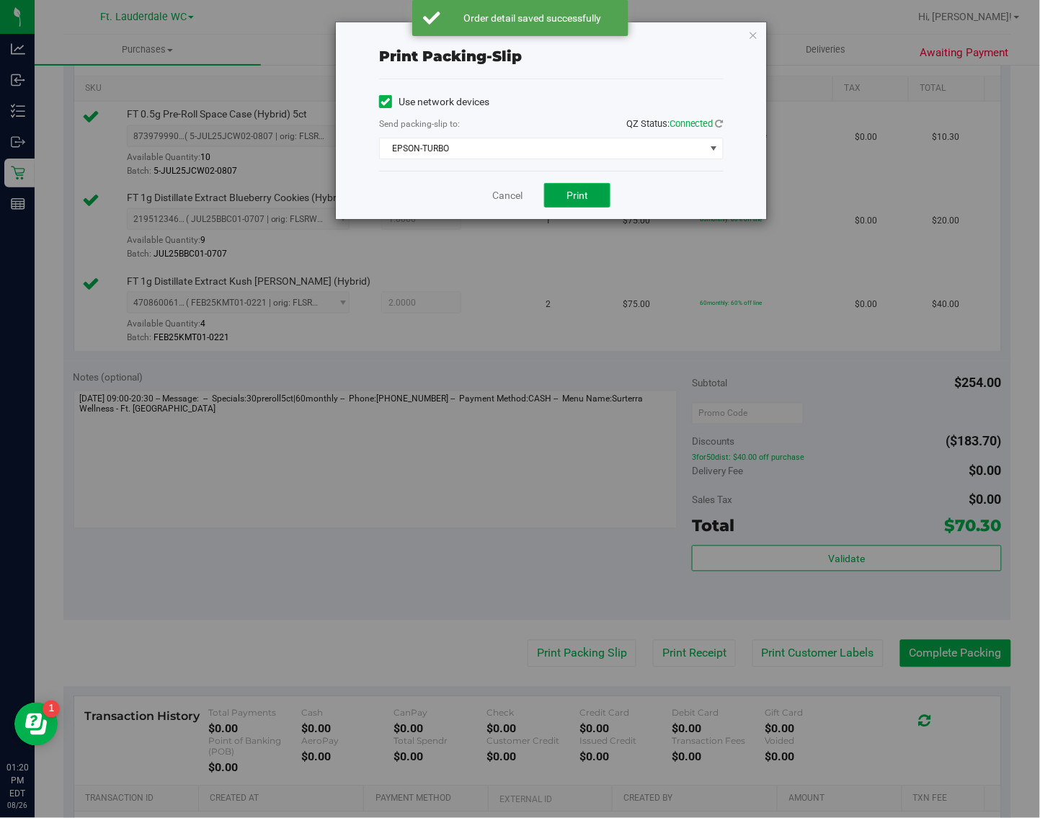
click at [595, 196] on button "Print" at bounding box center [577, 195] width 66 height 25
click at [520, 200] on link "Cancel" at bounding box center [507, 195] width 30 height 15
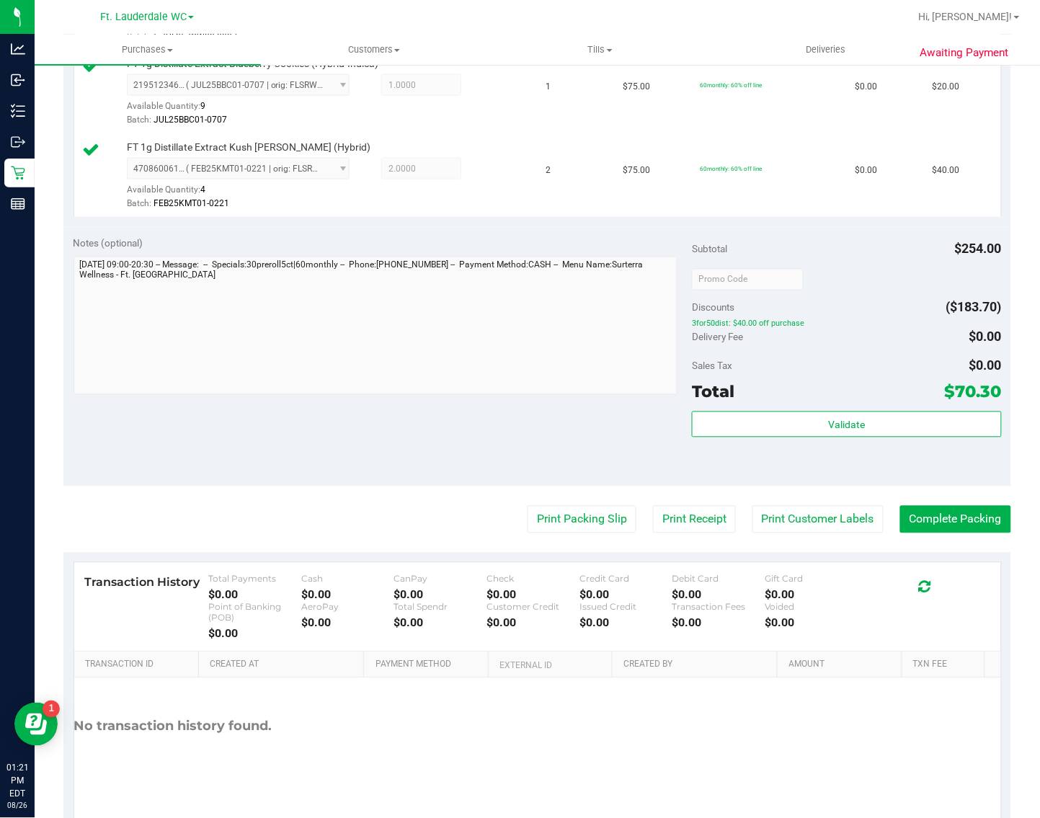
scroll to position [538, 0]
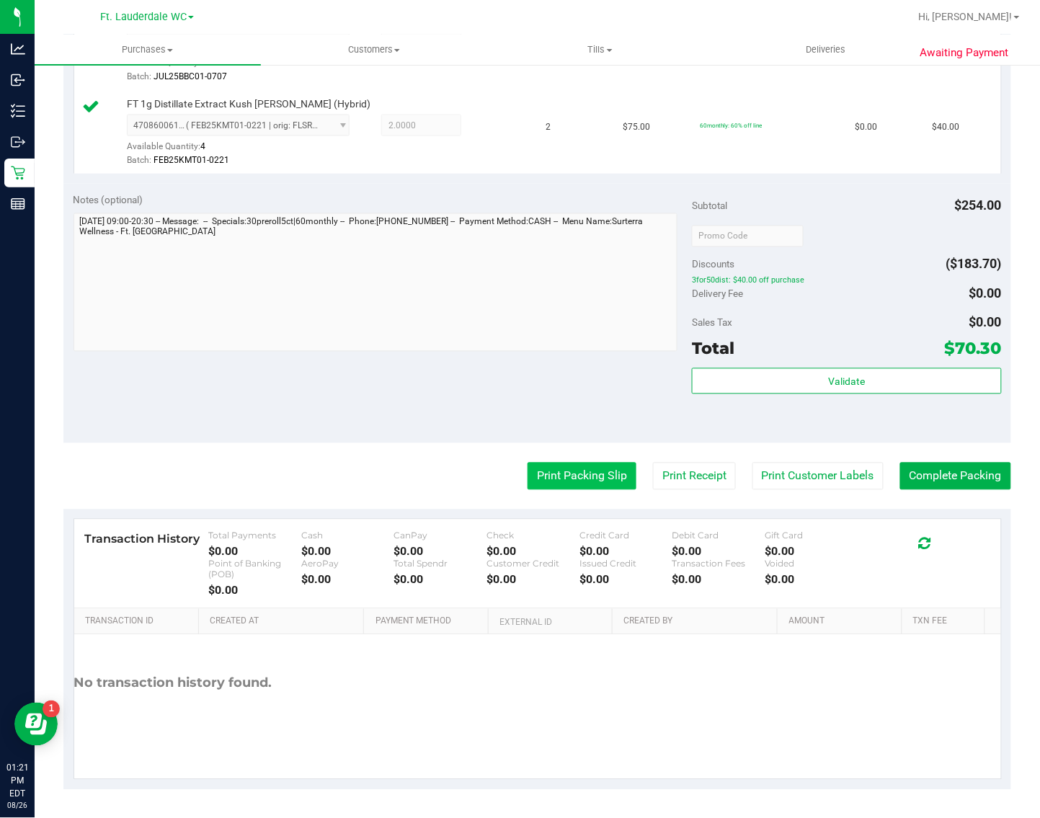
click at [543, 478] on button "Print Packing Slip" at bounding box center [582, 476] width 109 height 27
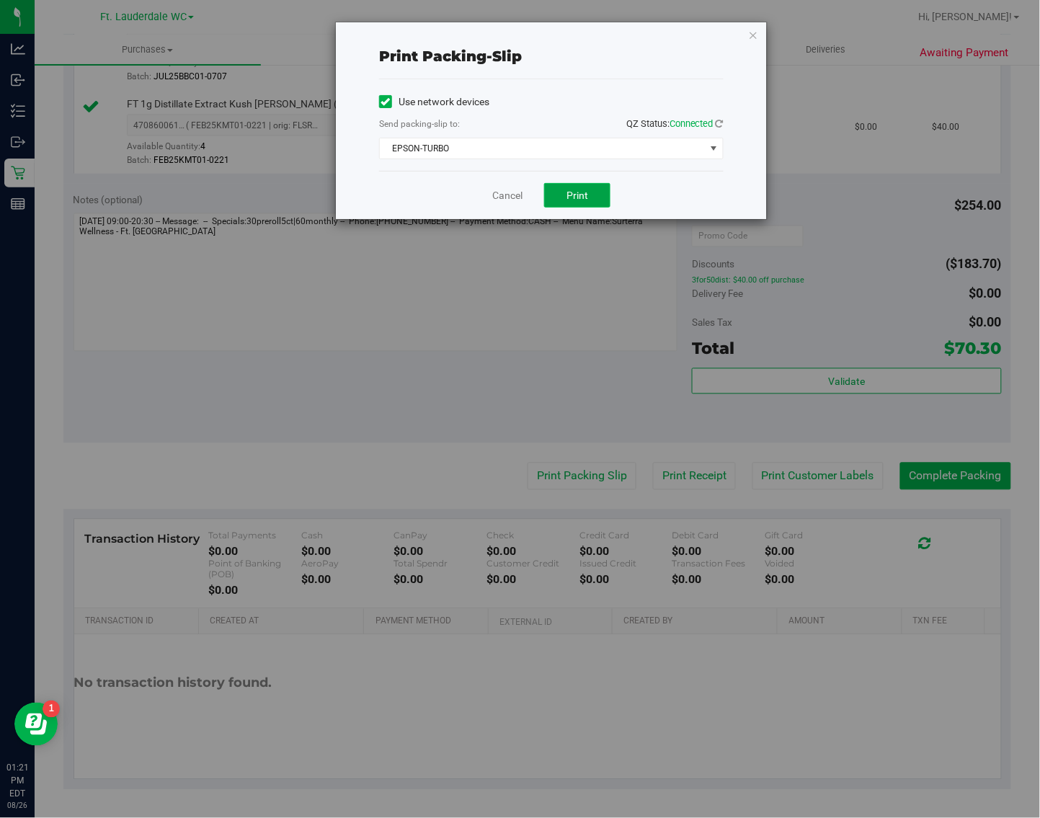
click at [577, 188] on button "Print" at bounding box center [577, 195] width 66 height 25
click at [518, 200] on link "Cancel" at bounding box center [507, 195] width 30 height 15
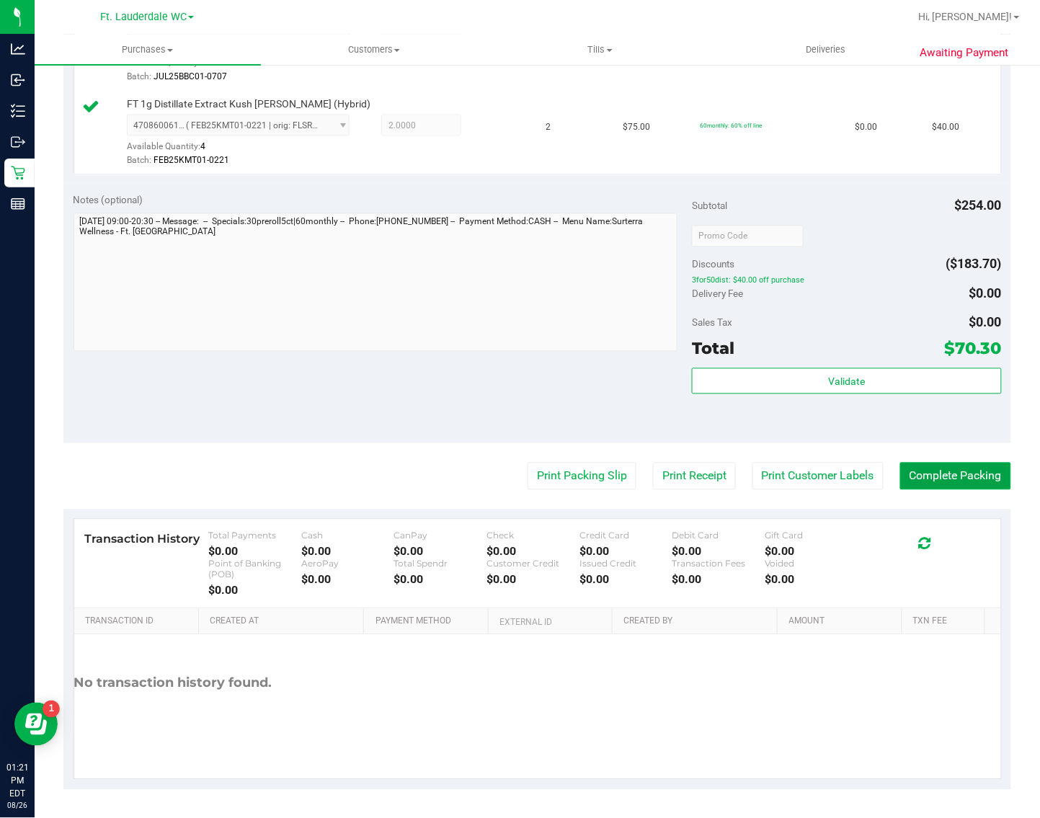
click at [916, 472] on button "Complete Packing" at bounding box center [955, 476] width 111 height 27
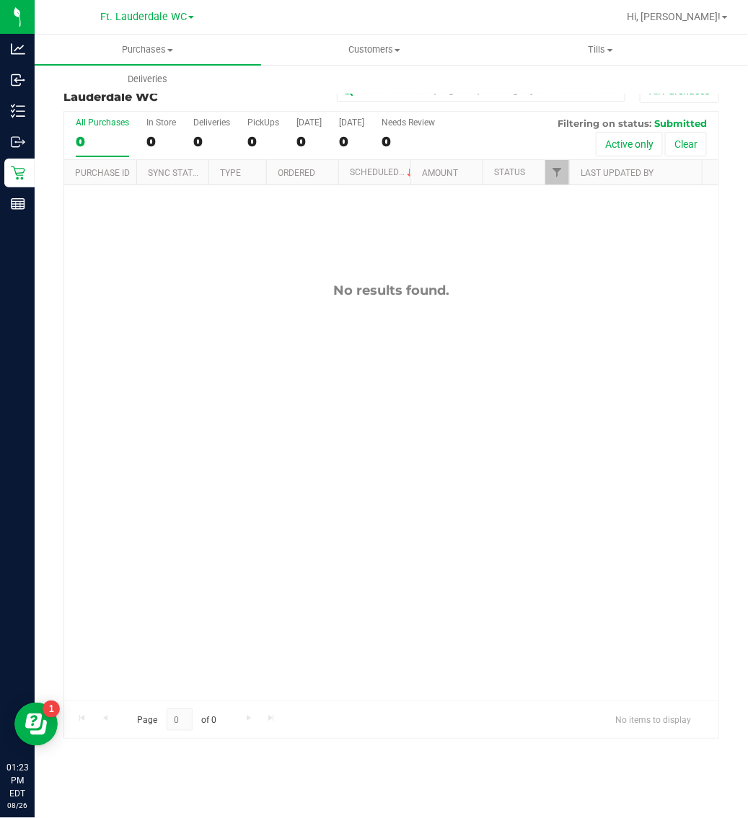
click at [37, 177] on div "Purchase Fulfillment: Ft. Lauderdale WC All Purchases All Purchases 0 In Store …" at bounding box center [391, 408] width 713 height 690
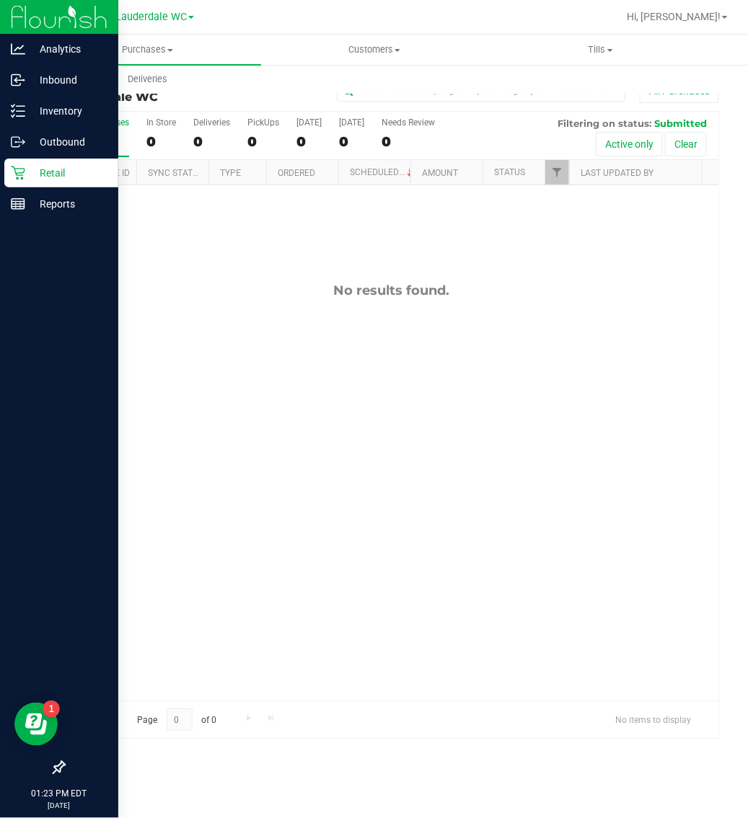
click at [17, 173] on icon at bounding box center [18, 174] width 14 height 14
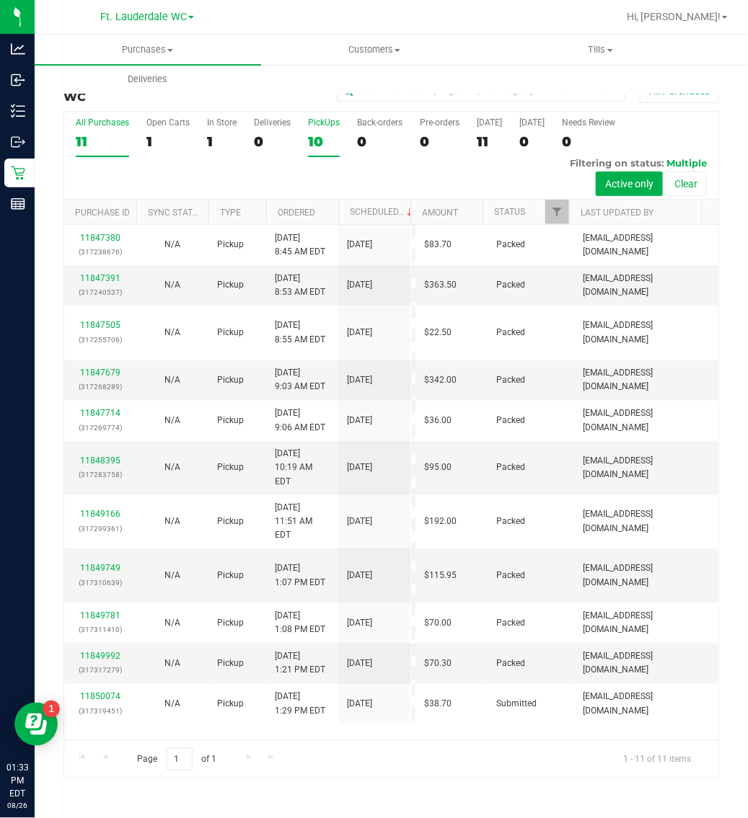
click at [327, 137] on div "10" at bounding box center [324, 141] width 32 height 17
click at [0, 0] on input "PickUps 10" at bounding box center [0, 0] width 0 height 0
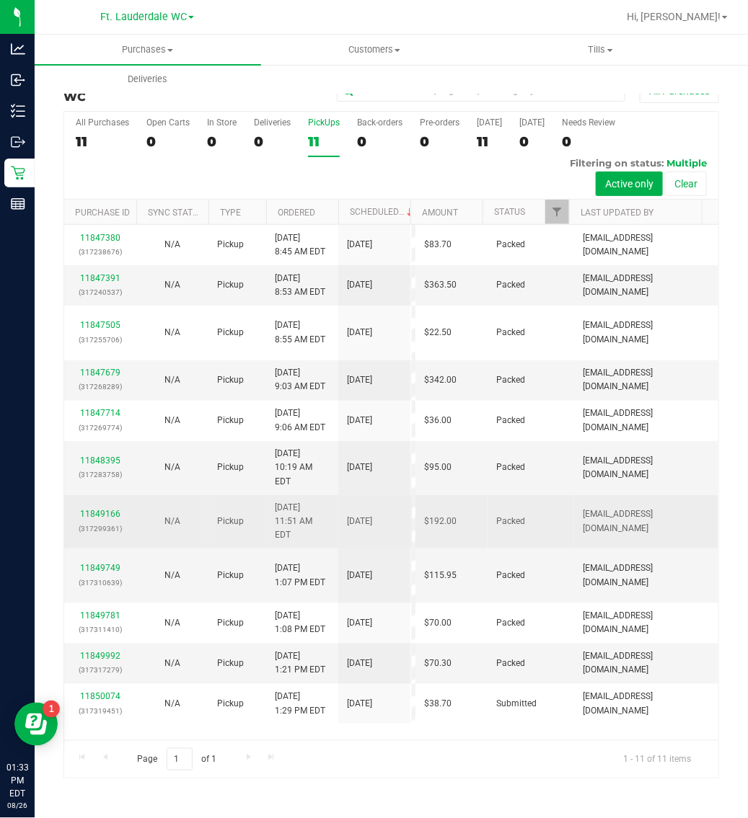
scroll to position [76, 0]
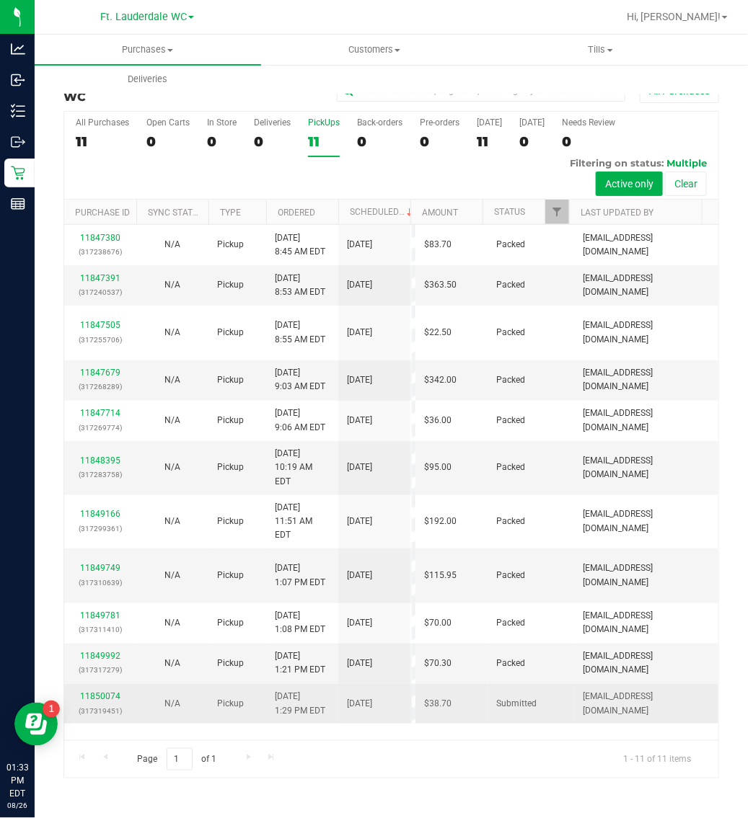
click at [97, 706] on div "11850074 (317319451)" at bounding box center [100, 703] width 55 height 27
click at [97, 700] on link "11850074" at bounding box center [100, 696] width 40 height 10
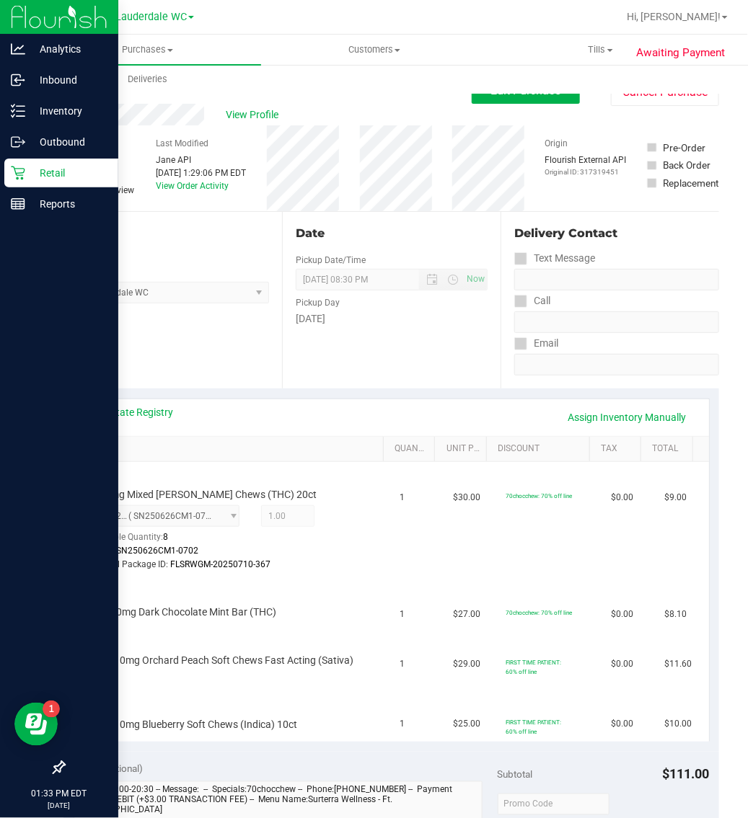
click at [27, 170] on p "Retail" at bounding box center [68, 172] width 87 height 17
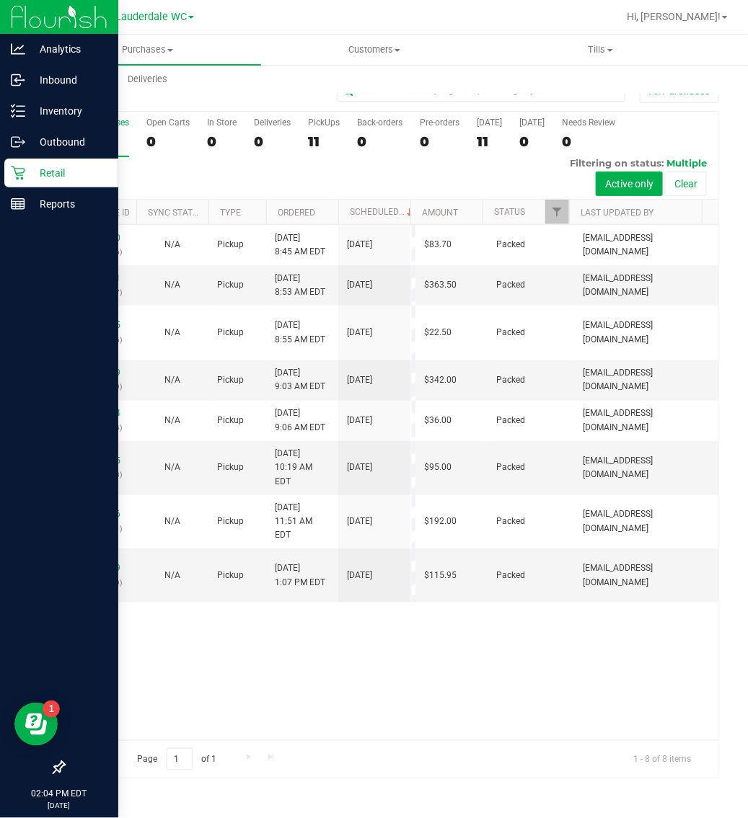
click at [30, 170] on p "Retail" at bounding box center [68, 172] width 87 height 17
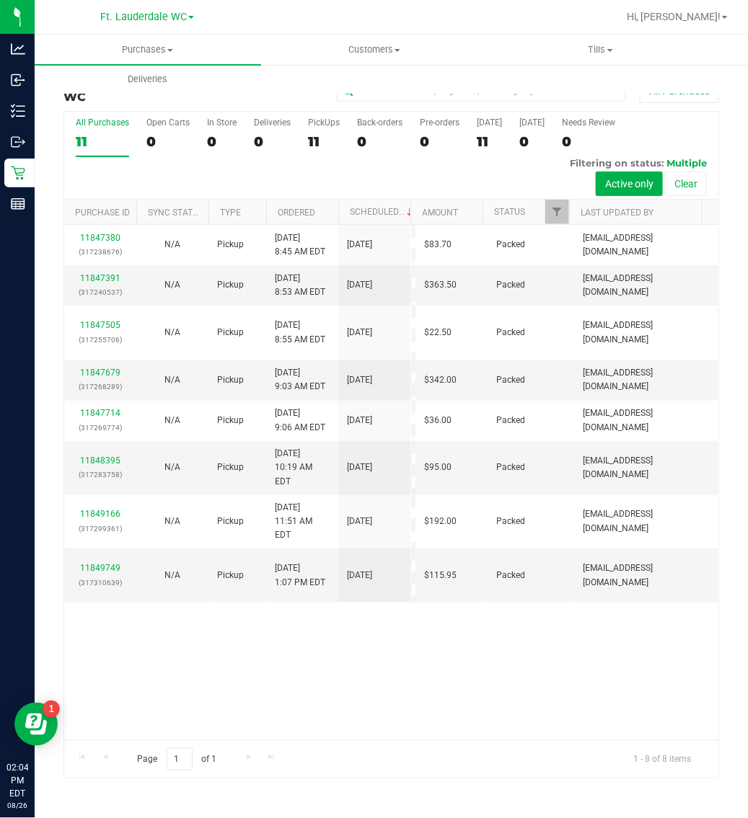
click at [304, 137] on div "All Purchases 11 Open Carts 0 In Store 0 Deliveries 0 PickUps 11 Back-orders 0 …" at bounding box center [391, 156] width 654 height 88
click at [310, 138] on div "11" at bounding box center [324, 141] width 32 height 17
click at [0, 0] on input "PickUps 11" at bounding box center [0, 0] width 0 height 0
